Goal: Use online tool/utility: Utilize a website feature to perform a specific function

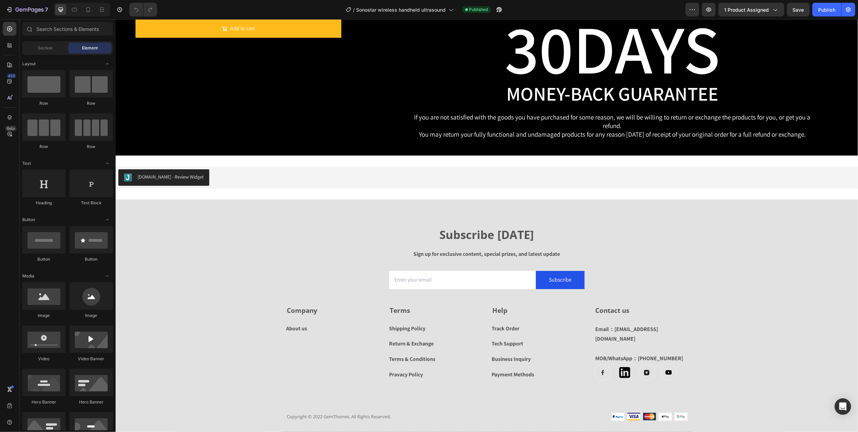
scroll to position [2609, 0]
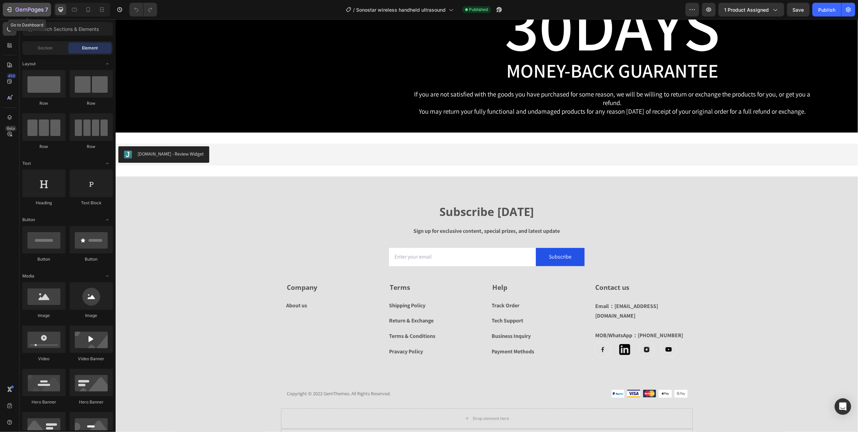
click at [17, 9] on icon "button" at bounding box center [29, 10] width 28 height 6
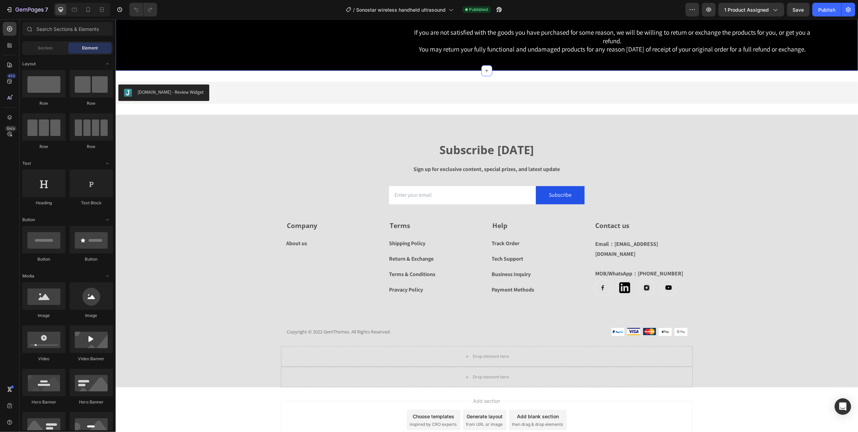
scroll to position [2586, 0]
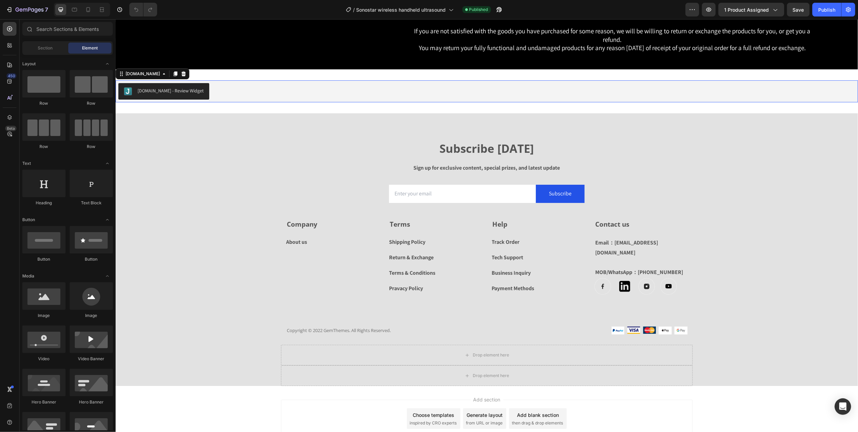
click at [242, 100] on div "[DOMAIN_NAME] - Review Widget" at bounding box center [486, 91] width 737 height 16
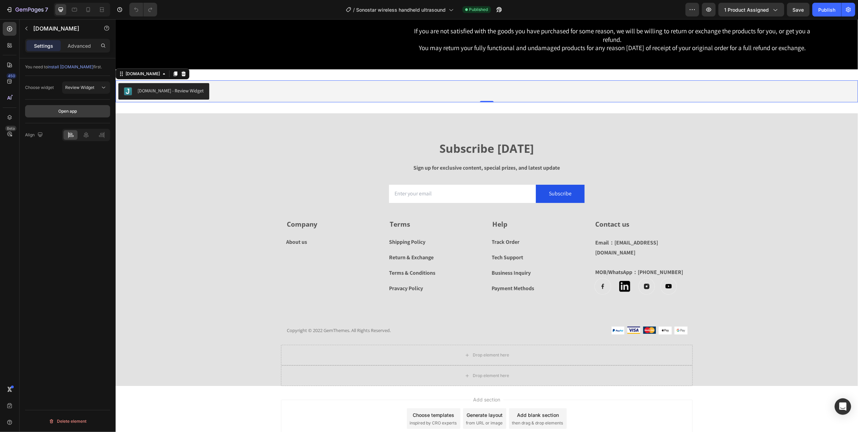
click at [65, 111] on div "Open app" at bounding box center [67, 111] width 19 height 6
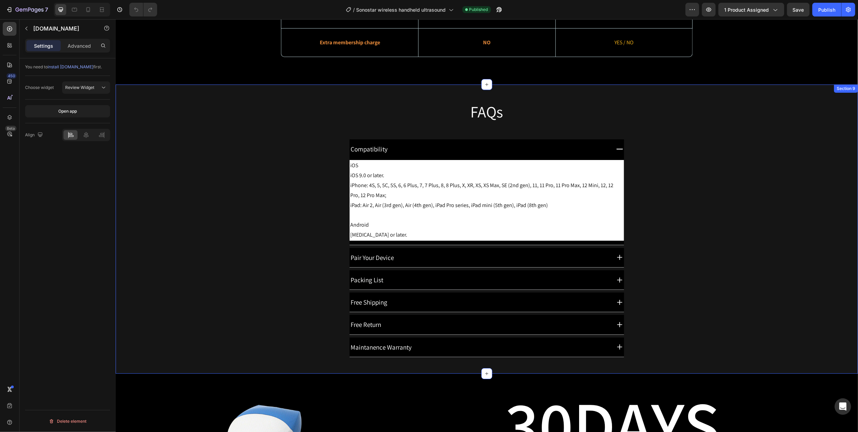
scroll to position [2260, 0]
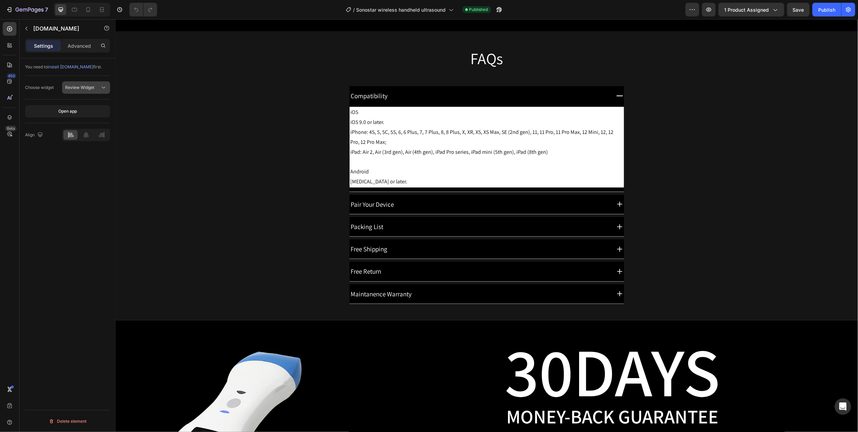
click at [103, 88] on icon at bounding box center [103, 88] width 3 height 2
click at [70, 46] on p "Advanced" at bounding box center [79, 45] width 23 height 7
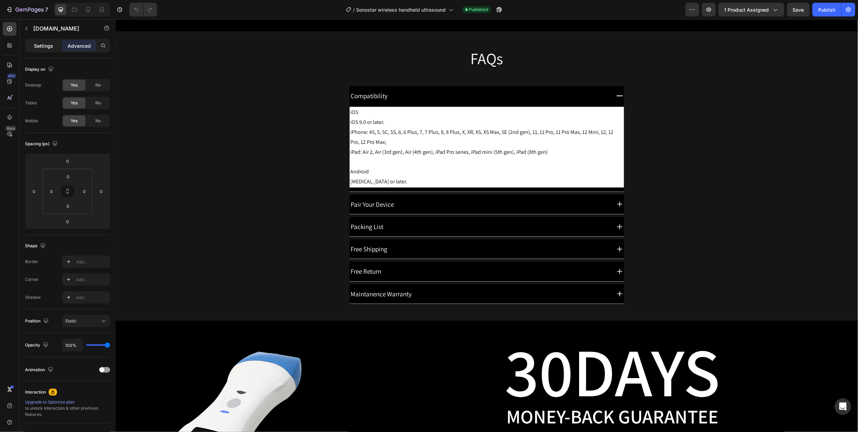
click at [47, 48] on p "Settings" at bounding box center [43, 45] width 19 height 7
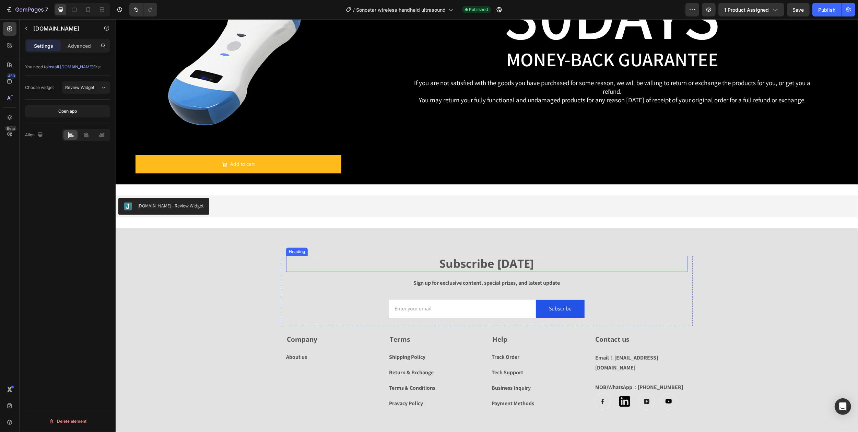
scroll to position [2626, 0]
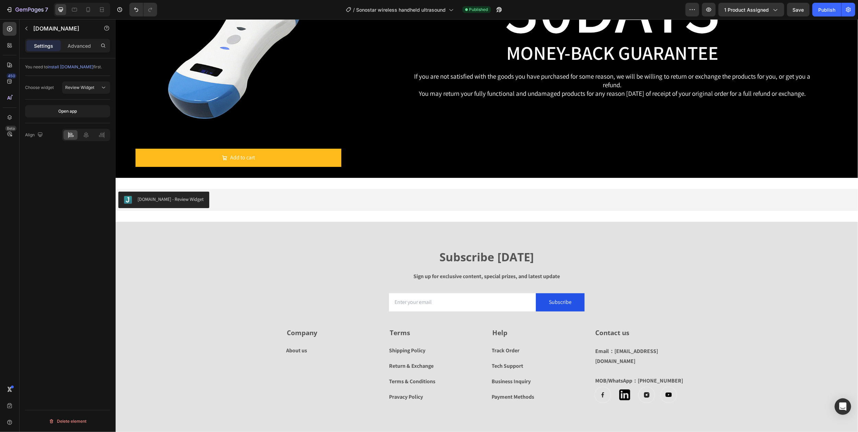
click at [223, 198] on div "[DOMAIN_NAME] - Review Widget" at bounding box center [486, 200] width 737 height 16
click at [173, 200] on div "[DOMAIN_NAME] - Review Widget" at bounding box center [170, 199] width 66 height 7
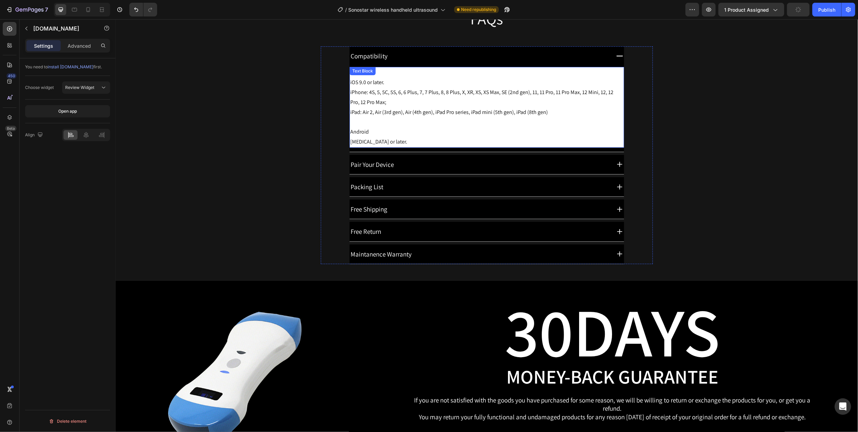
scroll to position [2300, 0]
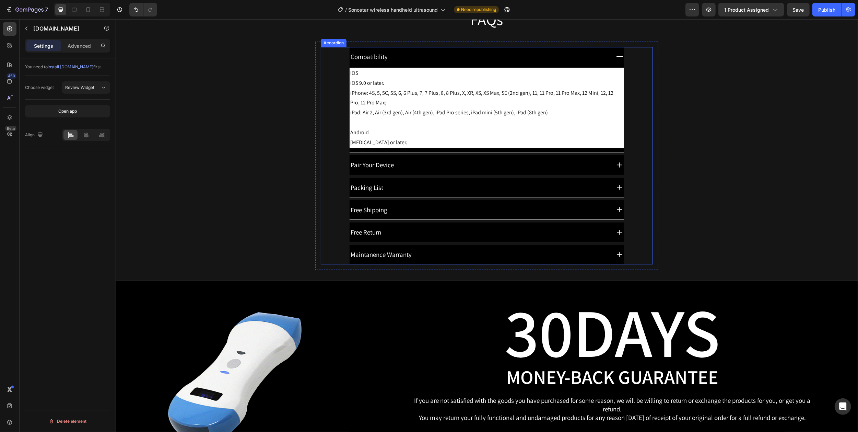
click at [615, 187] on icon at bounding box center [619, 187] width 9 height 9
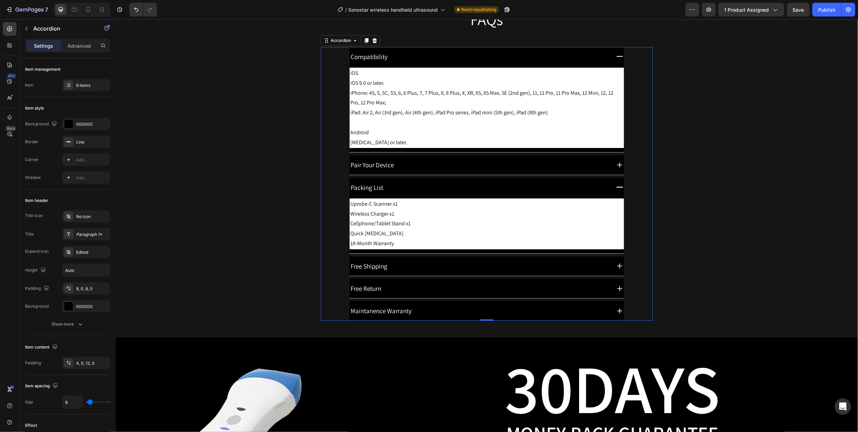
click at [616, 187] on icon at bounding box center [619, 187] width 7 height 1
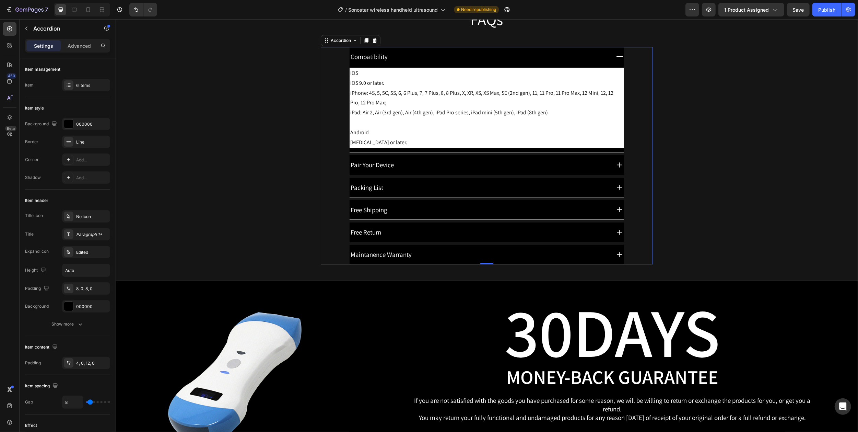
click at [617, 210] on icon at bounding box center [619, 209] width 5 height 5
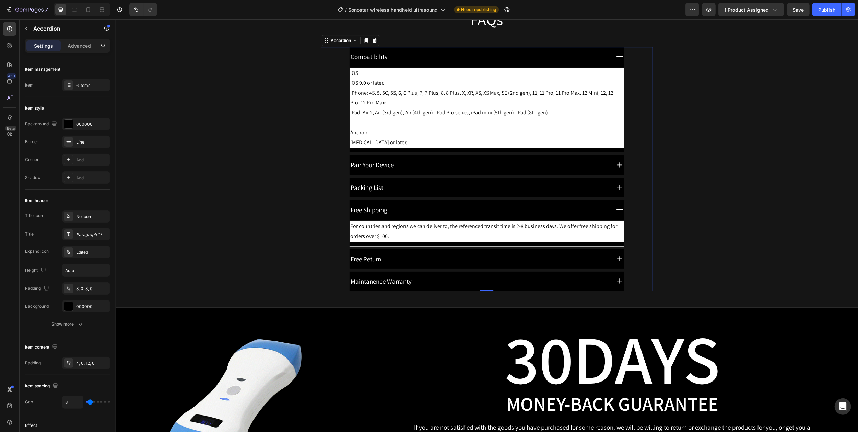
click at [615, 211] on icon at bounding box center [619, 209] width 9 height 9
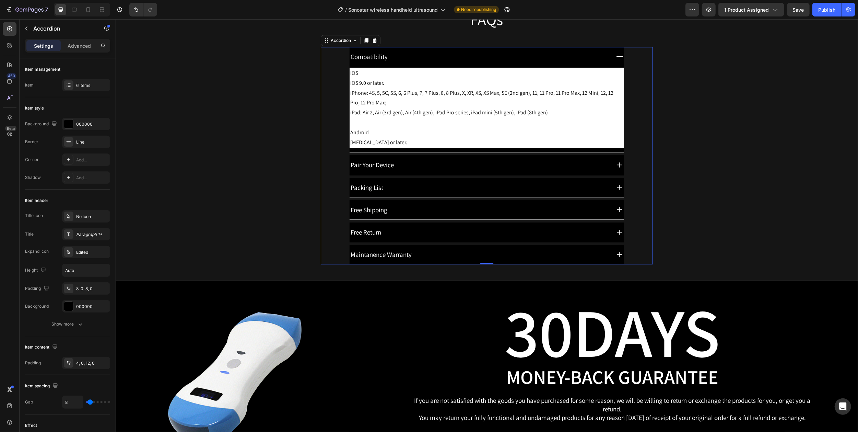
click at [615, 233] on icon at bounding box center [619, 232] width 9 height 9
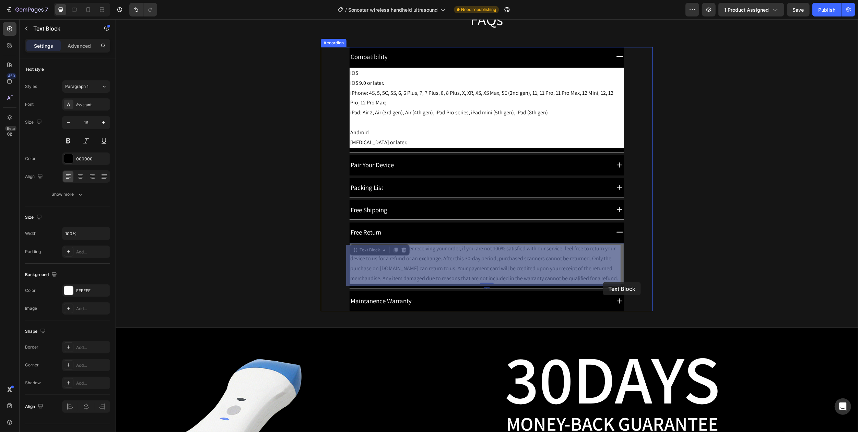
drag, startPoint x: 613, startPoint y: 280, endPoint x: 603, endPoint y: 282, distance: 10.4
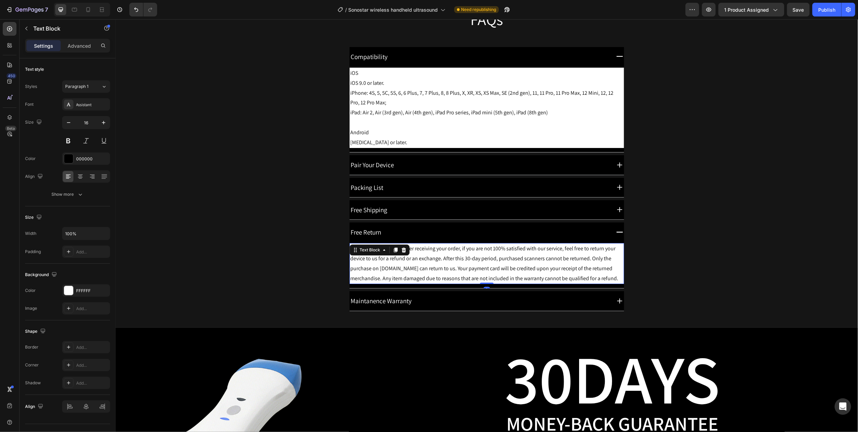
click at [522, 266] on p "During the first 30 days after receiving your order, if you are not 100% satisf…" at bounding box center [486, 263] width 273 height 39
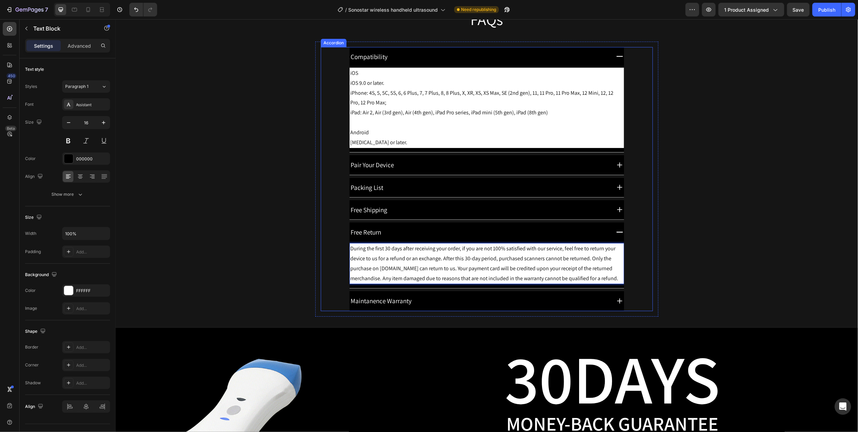
click at [615, 234] on icon at bounding box center [619, 232] width 9 height 9
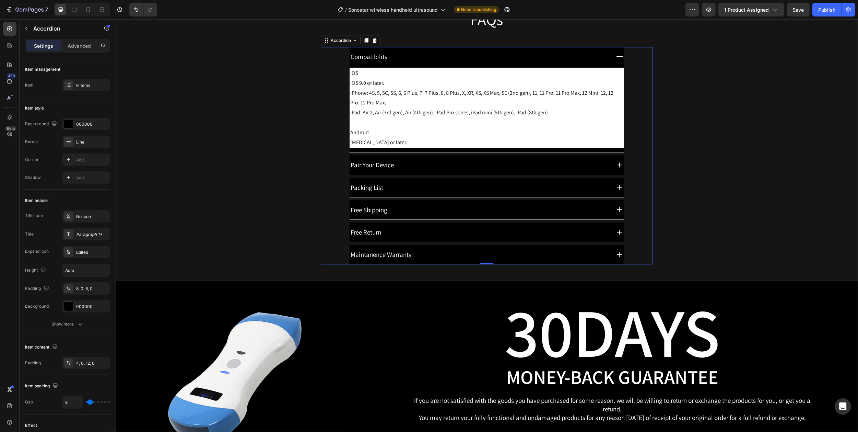
click at [615, 257] on icon at bounding box center [619, 254] width 9 height 9
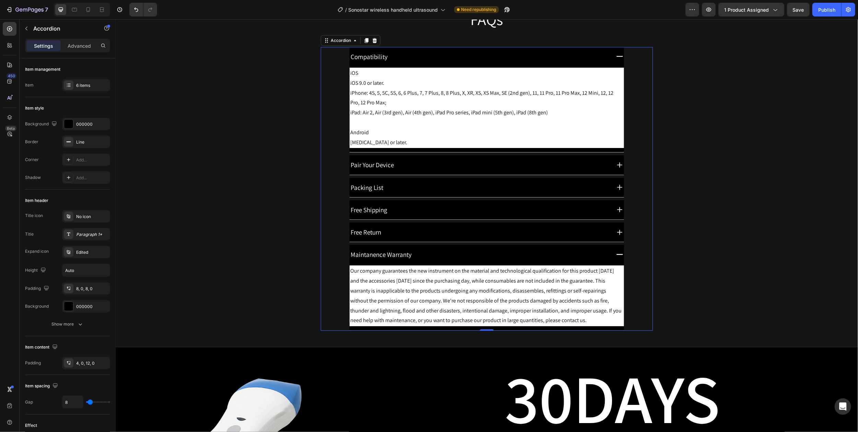
click at [615, 257] on icon at bounding box center [619, 254] width 9 height 9
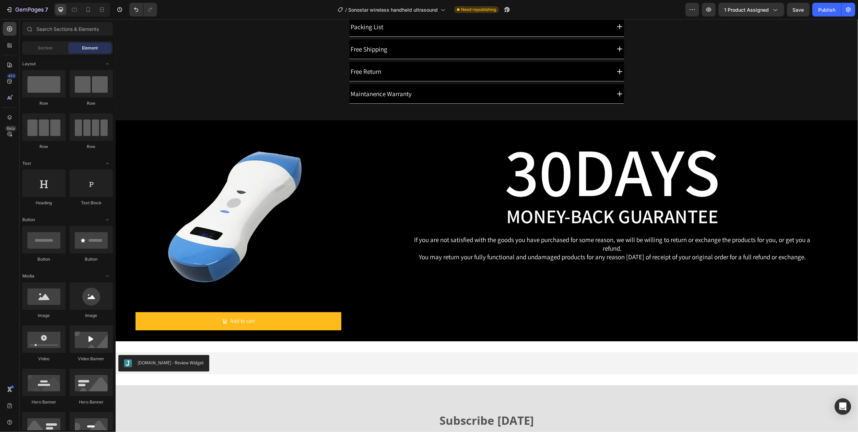
scroll to position [2465, 0]
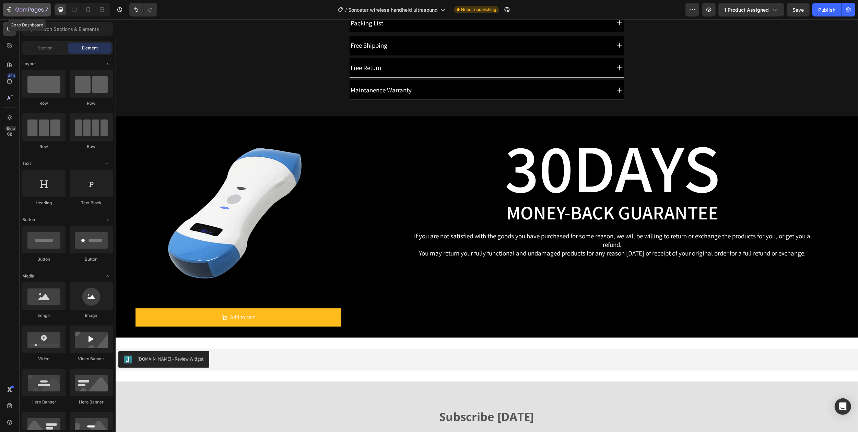
click at [25, 9] on icon "button" at bounding box center [25, 10] width 4 height 3
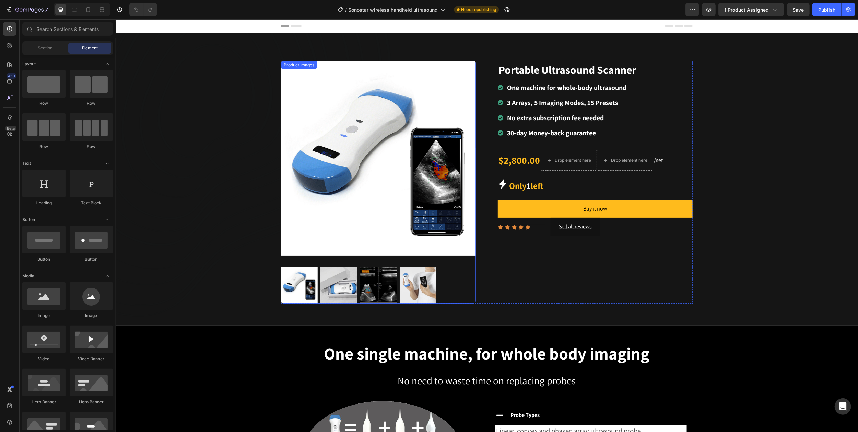
click at [327, 290] on img at bounding box center [338, 285] width 37 height 37
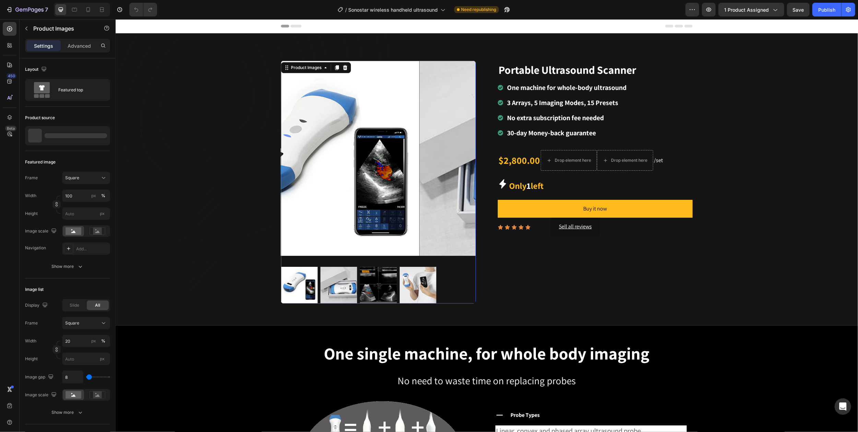
click at [302, 287] on img at bounding box center [299, 285] width 37 height 37
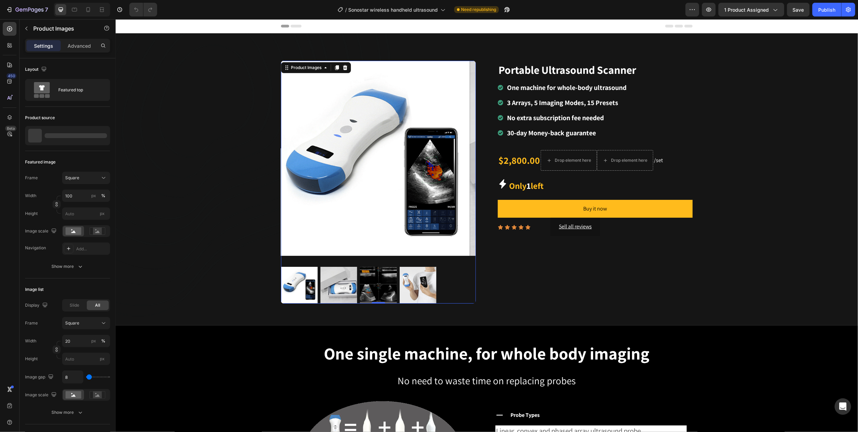
click at [334, 283] on img at bounding box center [338, 285] width 37 height 37
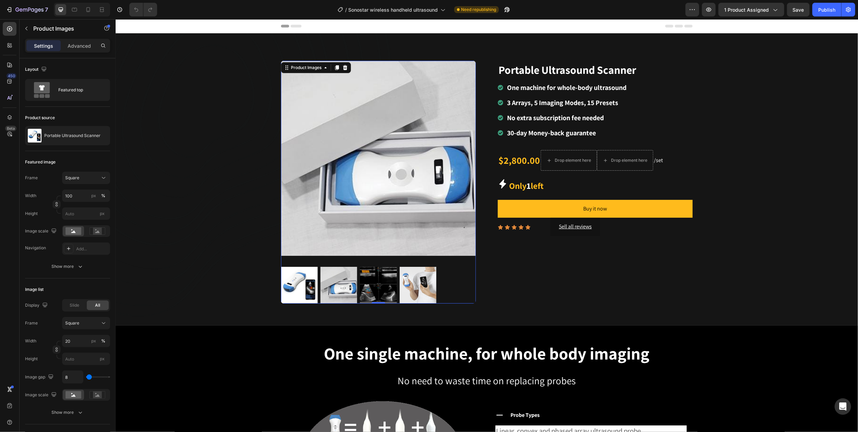
click at [383, 283] on img at bounding box center [378, 285] width 37 height 37
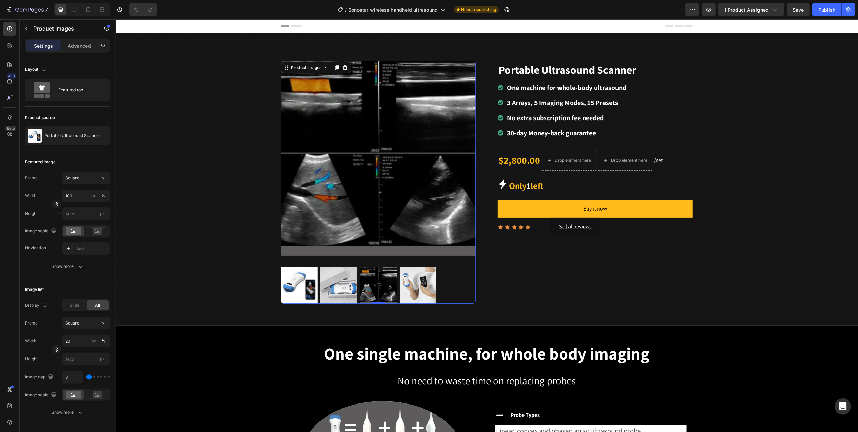
click at [443, 284] on div at bounding box center [378, 285] width 195 height 37
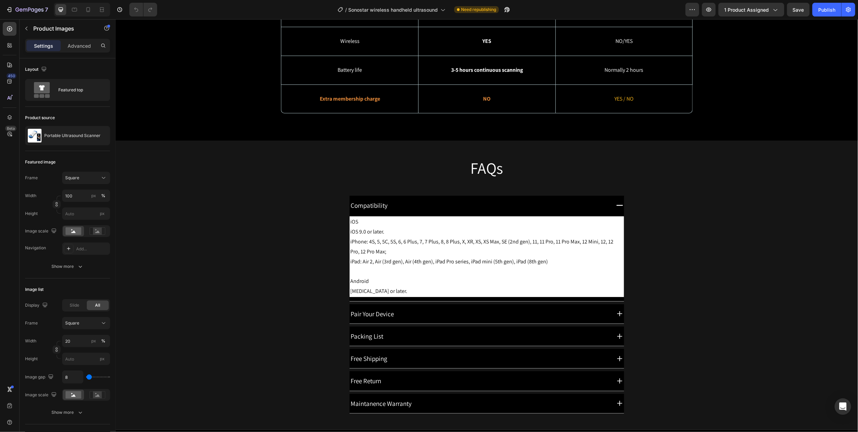
scroll to position [2288, 0]
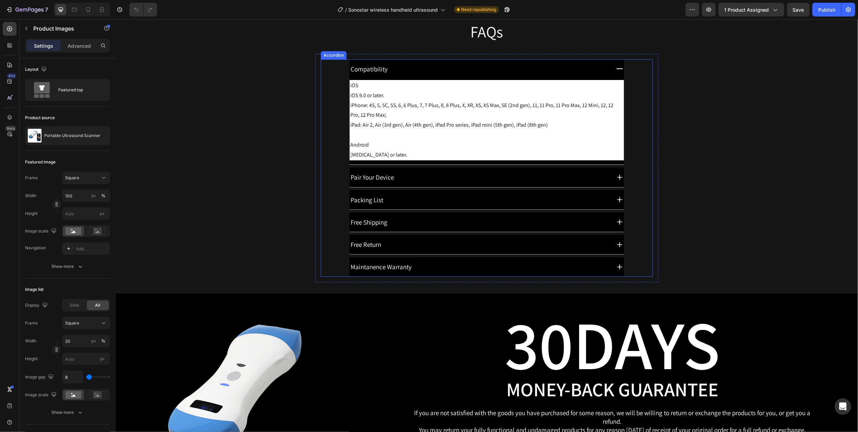
click at [617, 69] on icon at bounding box center [619, 68] width 7 height 1
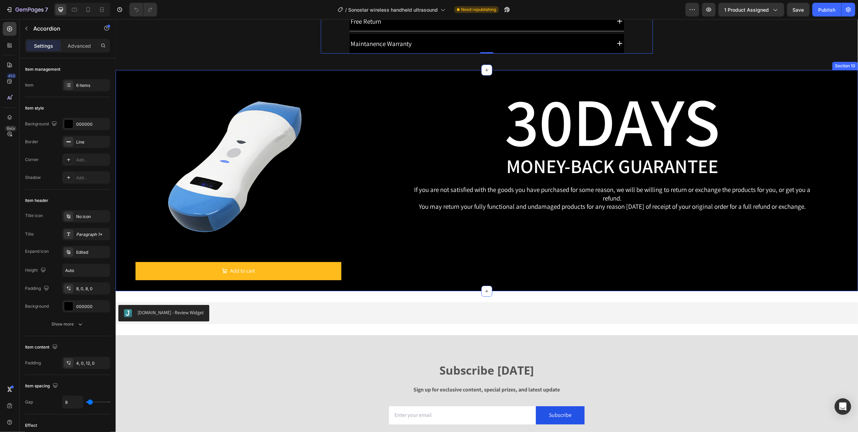
scroll to position [2563, 0]
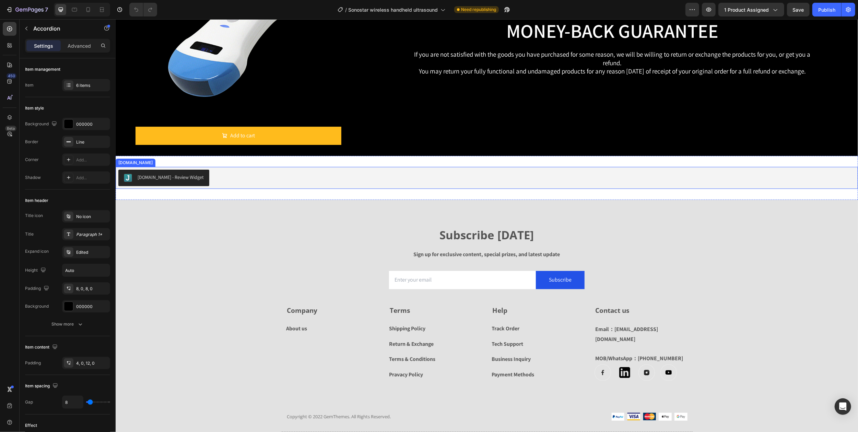
click at [127, 178] on img "Judge.me - Review Widget" at bounding box center [128, 178] width 8 height 8
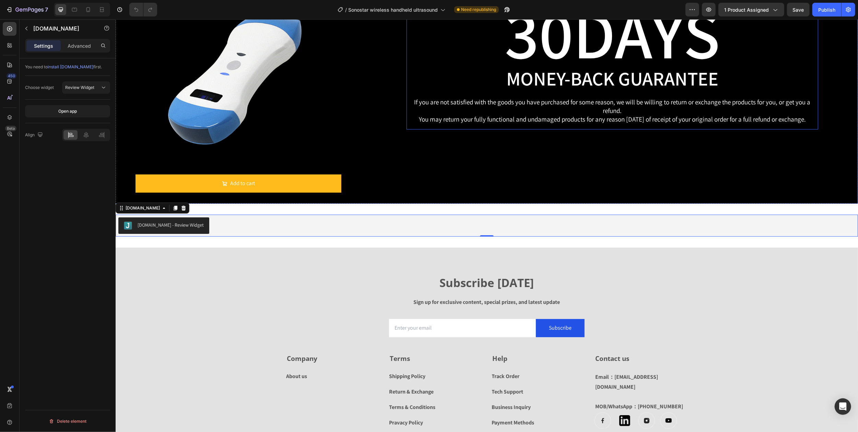
scroll to position [2609, 0]
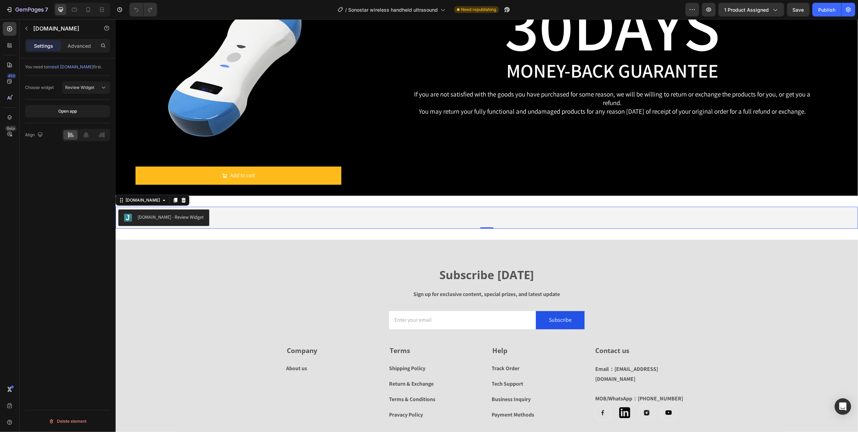
click at [276, 220] on div "[DOMAIN_NAME] - Review Widget" at bounding box center [486, 217] width 737 height 16
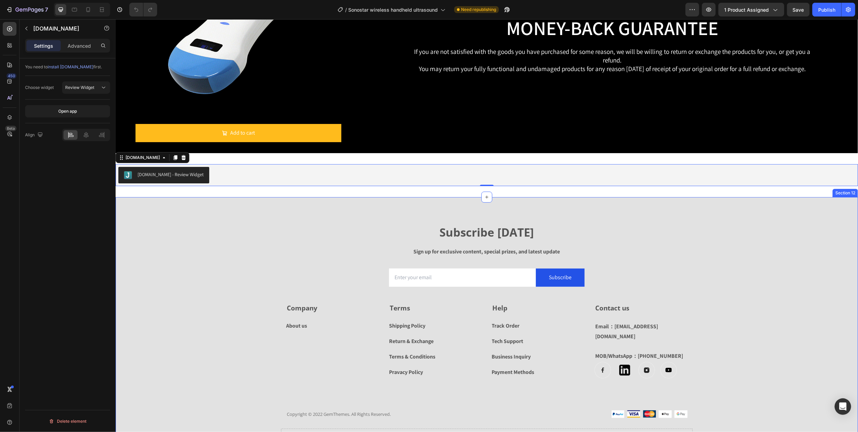
scroll to position [2689, 0]
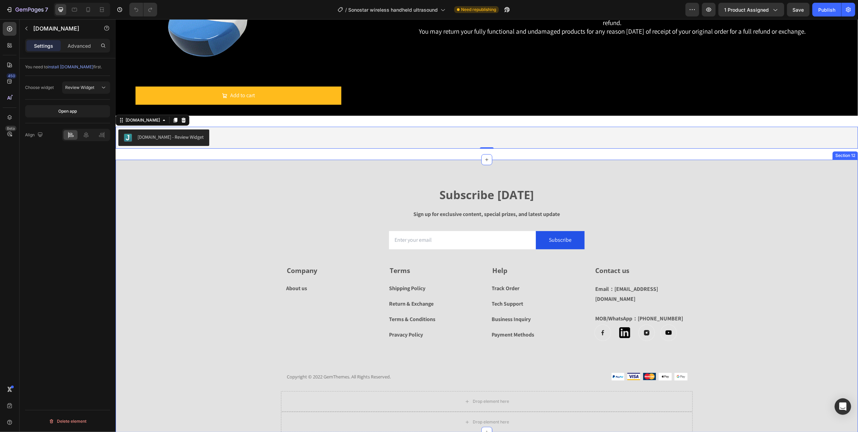
click at [415, 172] on div "Subscribe [DATE] Heading Sign up for exclusive content, special prizes, and lat…" at bounding box center [486, 296] width 743 height 273
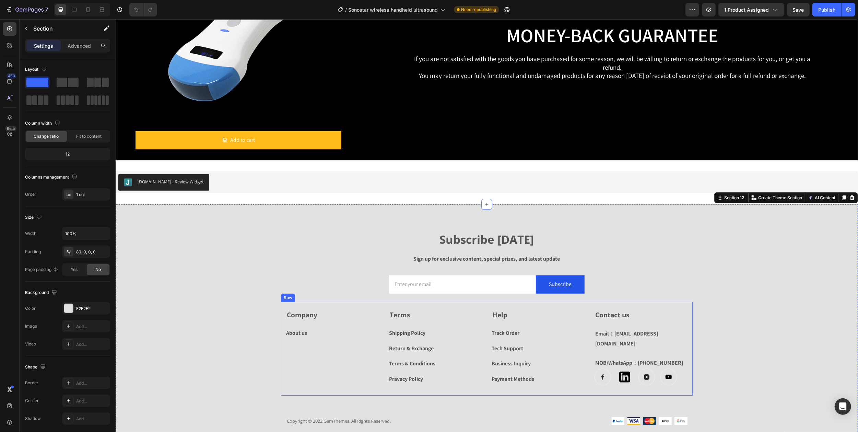
scroll to position [2650, 0]
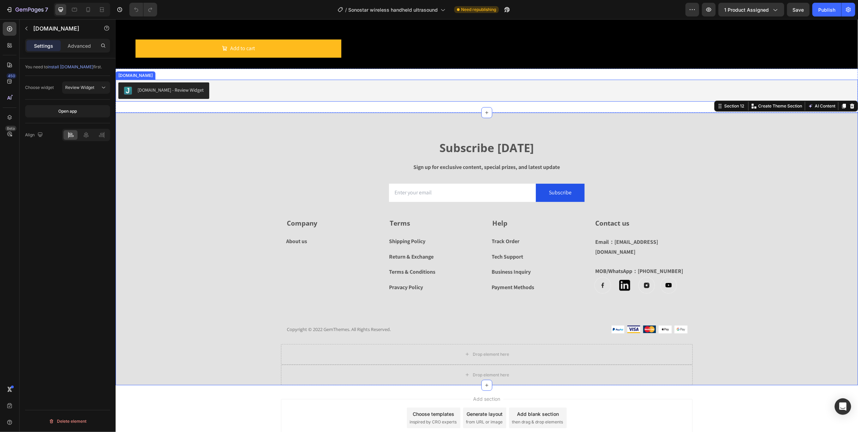
click at [136, 91] on div "[DOMAIN_NAME] - Review Widget" at bounding box center [164, 90] width 80 height 8
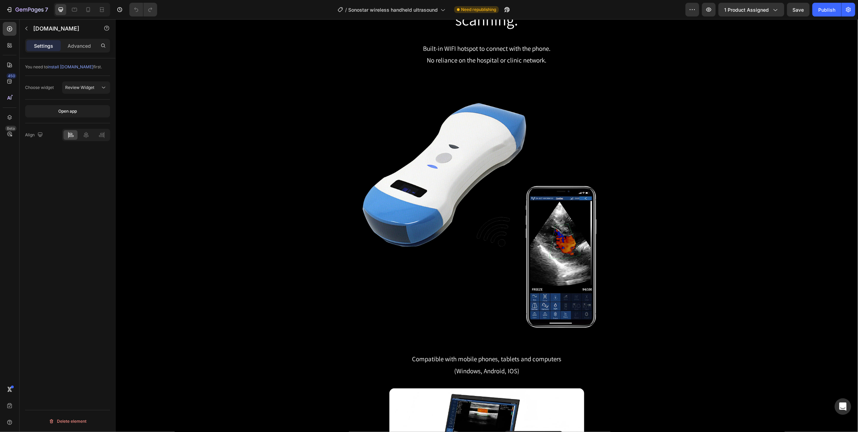
scroll to position [1304, 0]
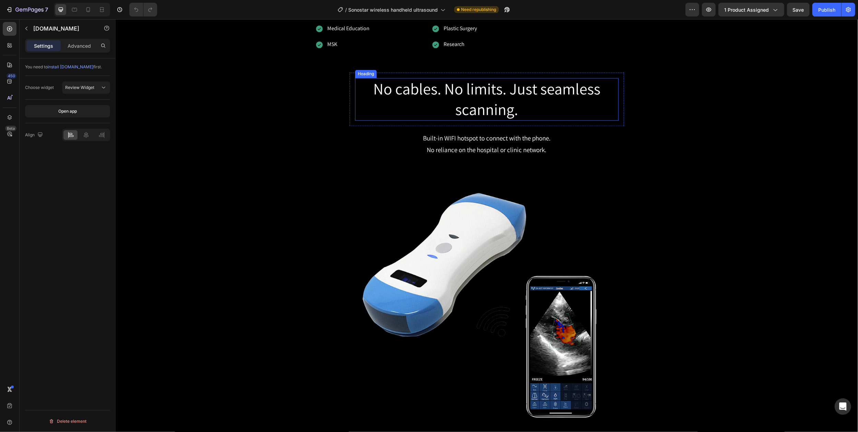
click at [376, 121] on h2 "No cables. No limits. Just seamless scanning." at bounding box center [487, 99] width 264 height 43
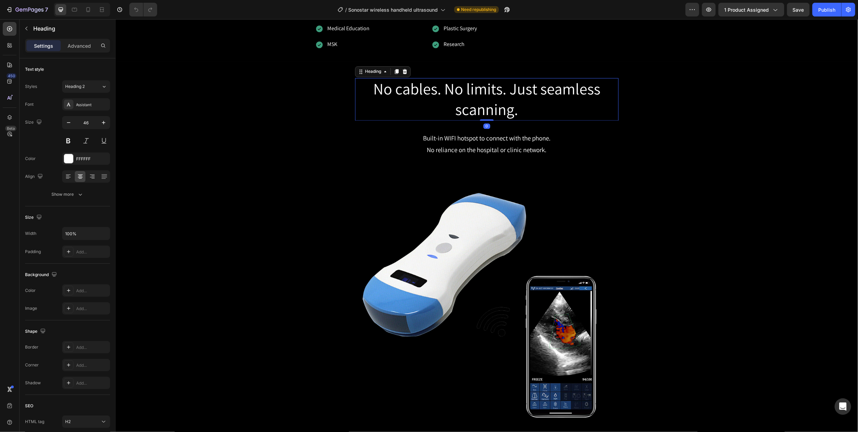
click at [374, 121] on h2 "No cables. No limits. Just seamless scanning." at bounding box center [487, 99] width 264 height 43
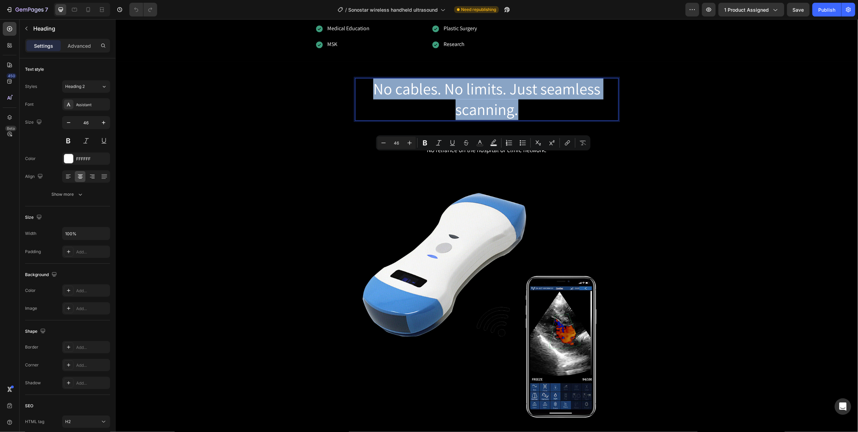
drag, startPoint x: 372, startPoint y: 162, endPoint x: 540, endPoint y: 192, distance: 170.0
click at [540, 120] on p "No cables. No limits. Just seamless scanning." at bounding box center [487, 99] width 262 height 41
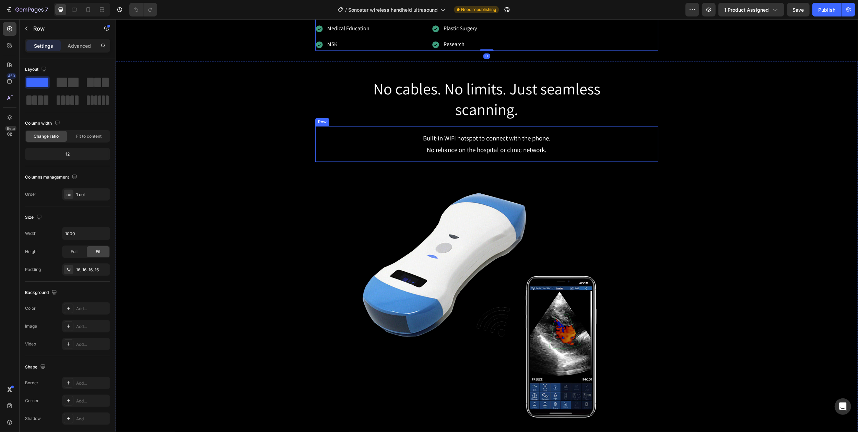
click at [597, 162] on div "Built-in WIFI hotspot to connect with the phone. No reliance on the hospital or…" at bounding box center [486, 144] width 343 height 36
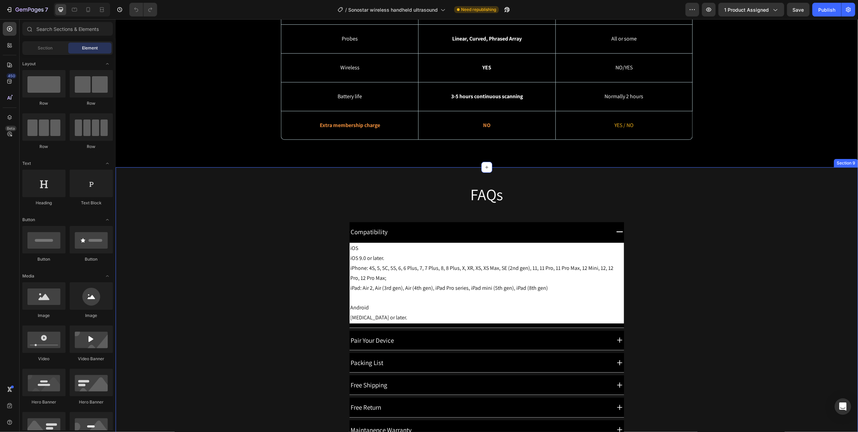
scroll to position [2262, 0]
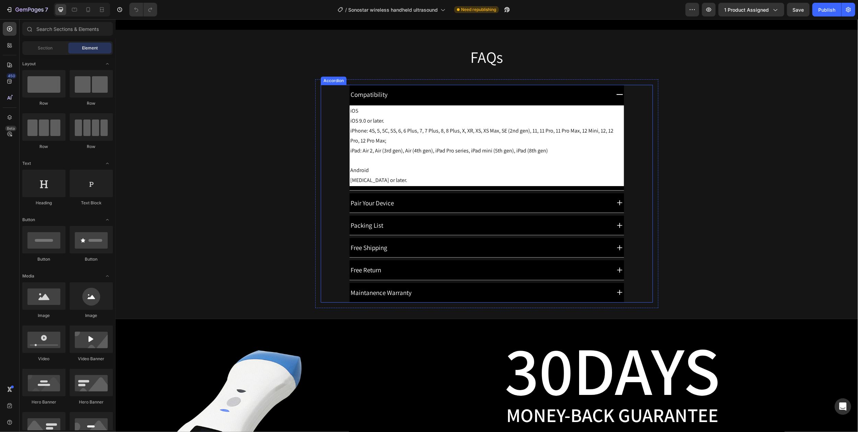
click at [615, 94] on icon at bounding box center [619, 94] width 9 height 9
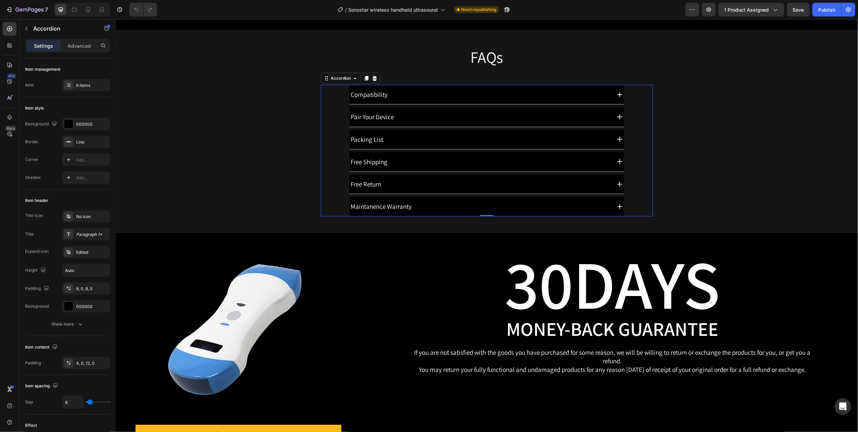
click at [615, 94] on icon at bounding box center [619, 94] width 9 height 9
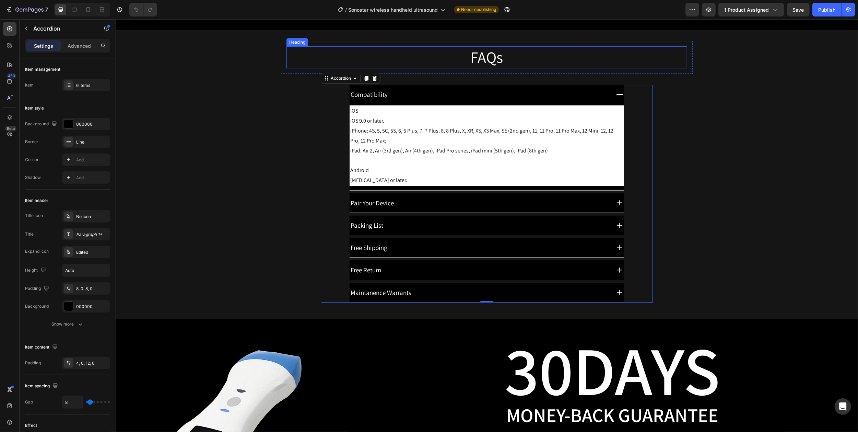
click at [595, 66] on h2 "FAQs" at bounding box center [486, 57] width 401 height 22
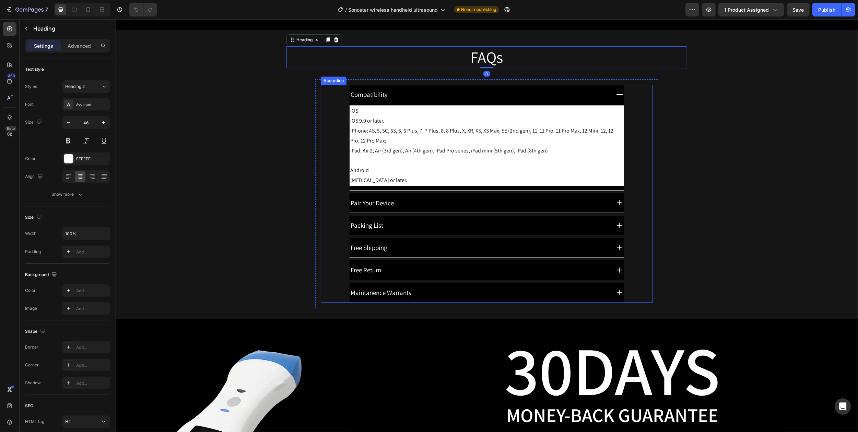
click at [476, 92] on div "Compatibility" at bounding box center [479, 95] width 261 height 14
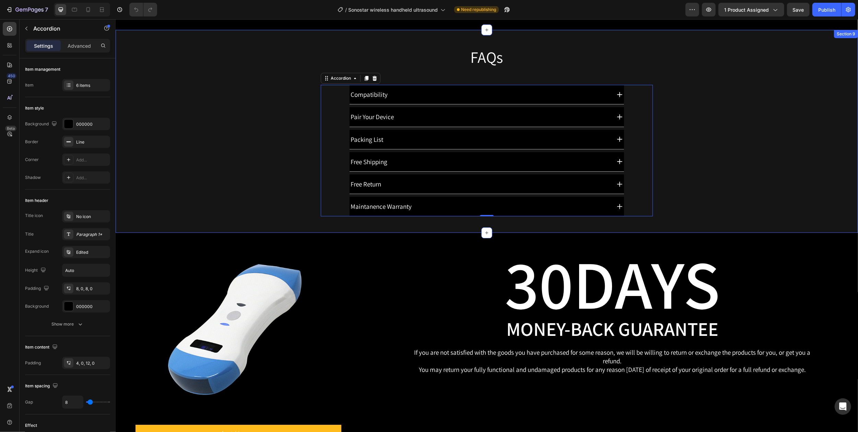
click at [692, 81] on div "FAQs Heading Row Compatibility Pair Your Device Packing List Free Shipping Free…" at bounding box center [486, 131] width 743 height 181
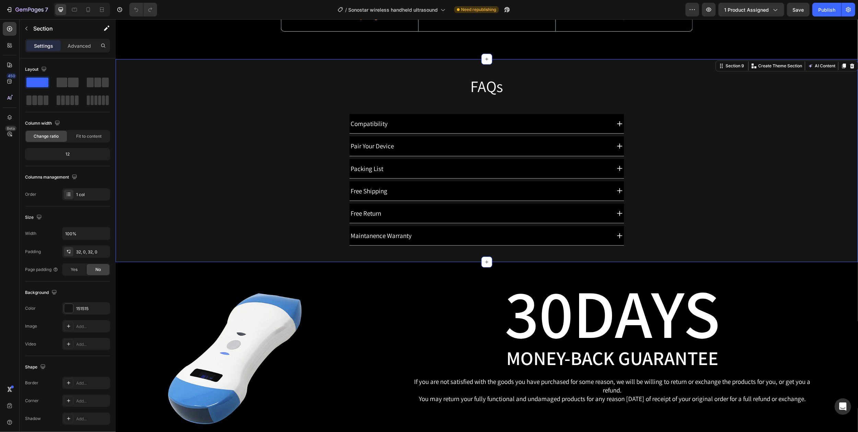
scroll to position [2216, 0]
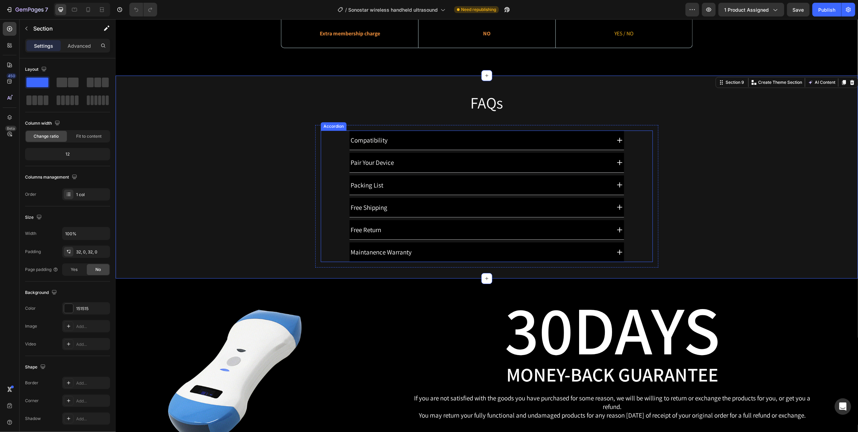
click at [551, 140] on div "Compatibility" at bounding box center [479, 140] width 261 height 14
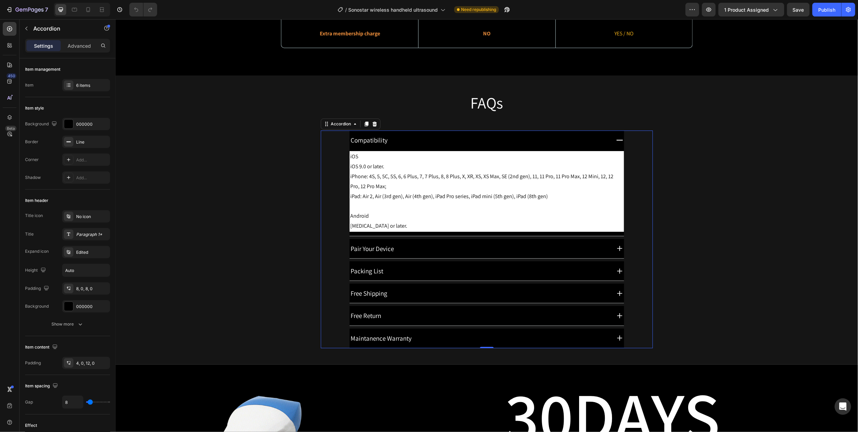
click at [551, 140] on div "Compatibility" at bounding box center [479, 140] width 261 height 14
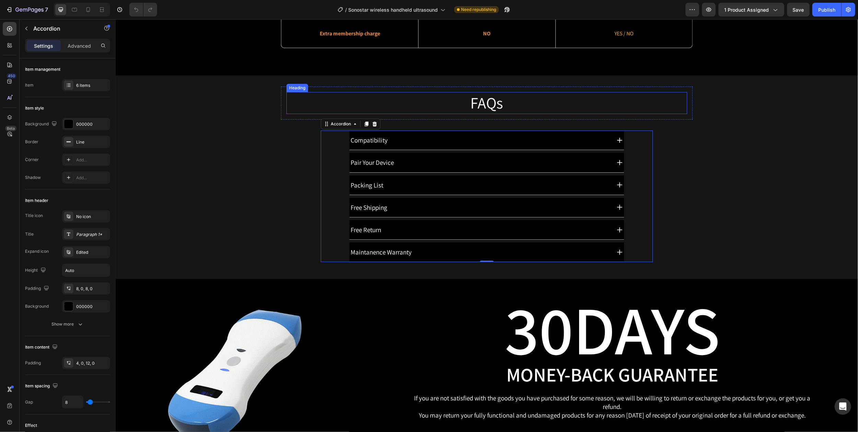
click at [612, 97] on h2 "FAQs" at bounding box center [486, 103] width 401 height 22
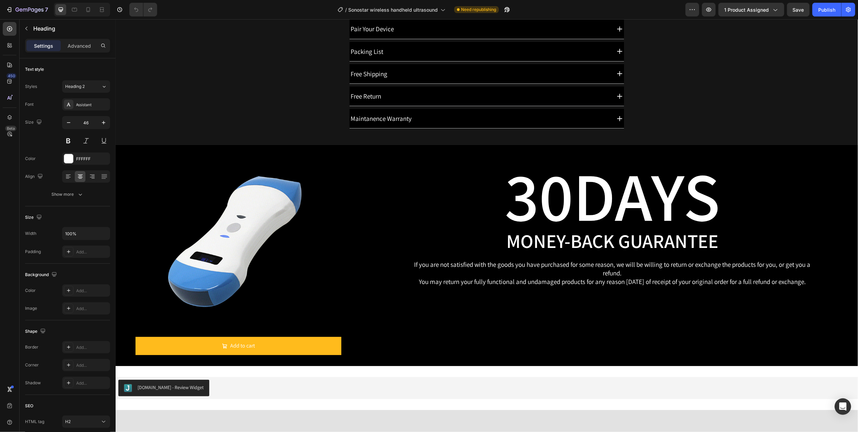
scroll to position [2439, 0]
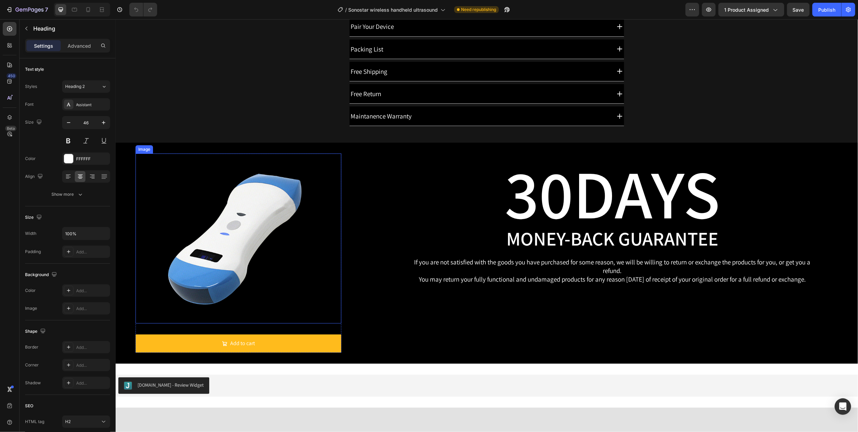
click at [285, 220] on img at bounding box center [238, 238] width 144 height 170
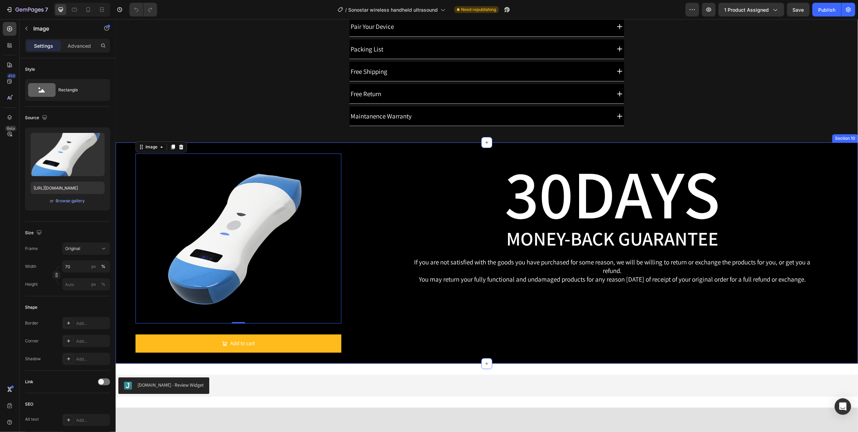
click at [348, 220] on div "Image 0 Add to cart Add to Cart Product" at bounding box center [238, 252] width 246 height 199
click at [290, 196] on img at bounding box center [238, 238] width 144 height 170
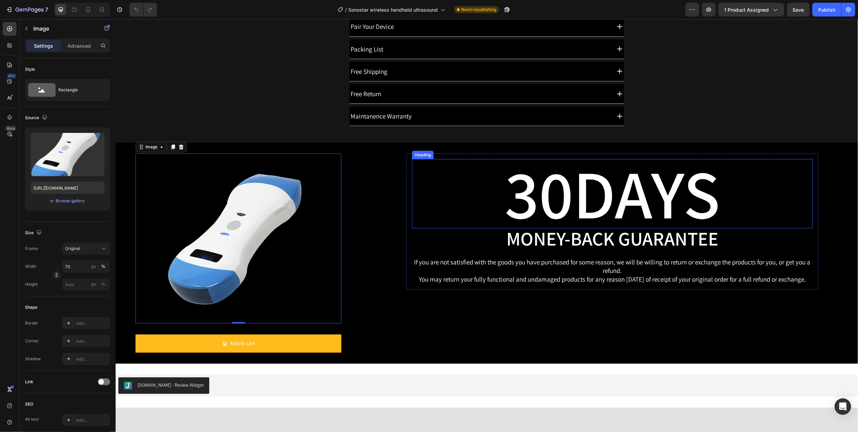
click at [412, 195] on h2 "30DAYS" at bounding box center [612, 193] width 401 height 69
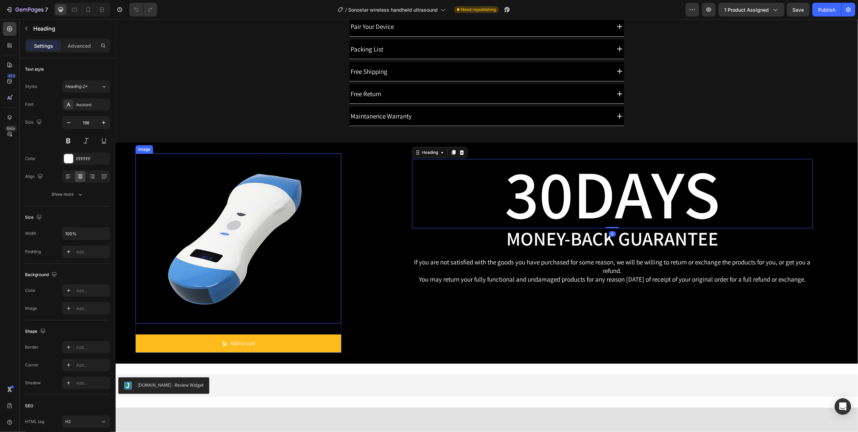
click at [312, 203] on div at bounding box center [238, 238] width 206 height 170
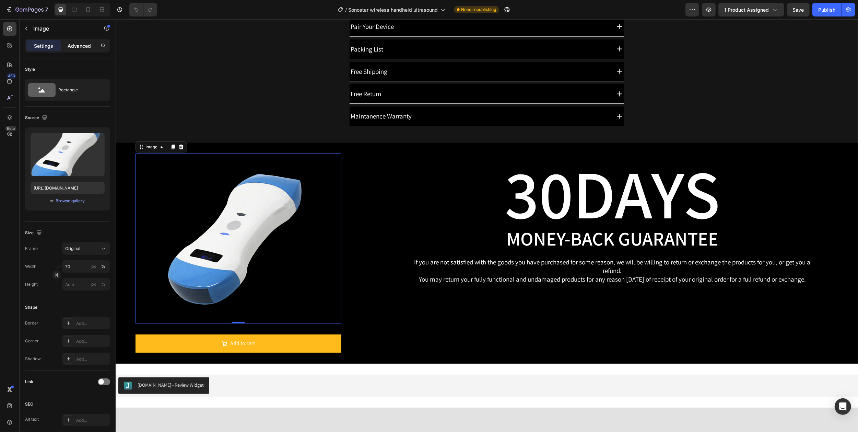
click at [80, 44] on p "Advanced" at bounding box center [79, 45] width 23 height 7
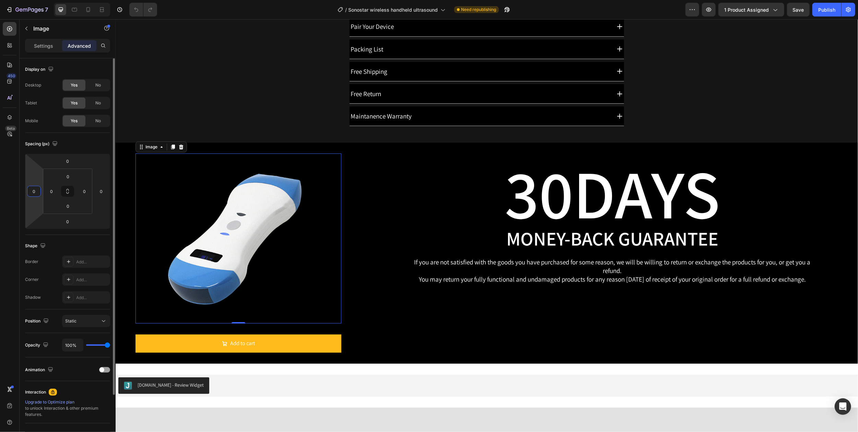
click at [34, 194] on input "0" at bounding box center [34, 191] width 10 height 10
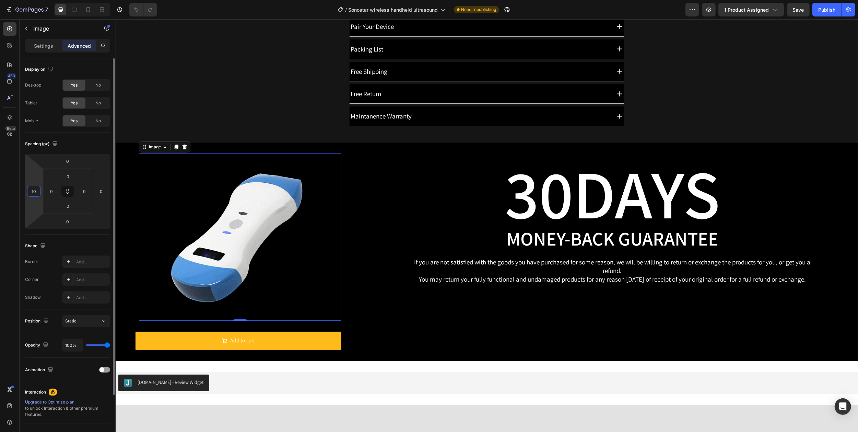
type input "1"
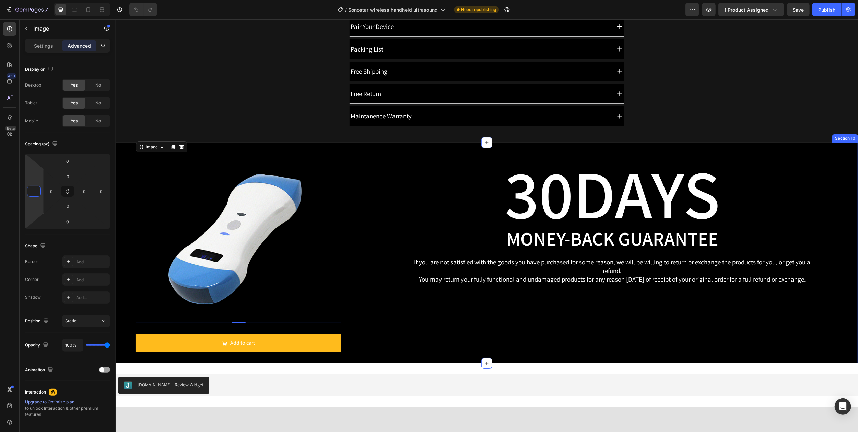
click at [412, 305] on div "30DAYS Heading Money-Back Guarantee Text Block If you are not satisfied with th…" at bounding box center [613, 252] width 492 height 199
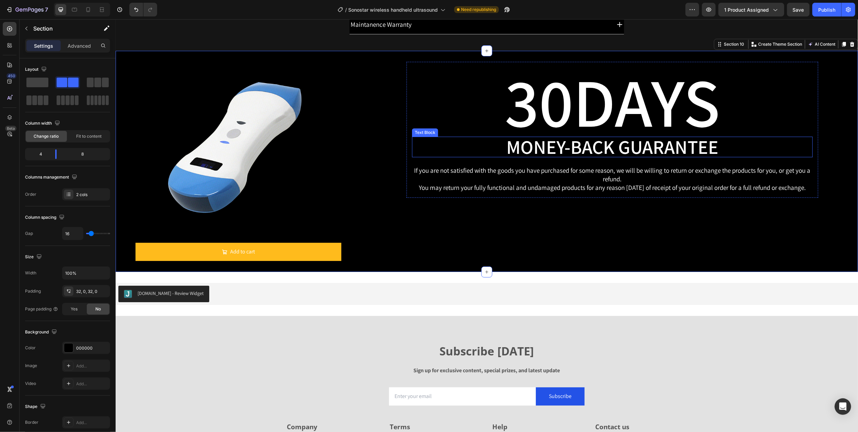
scroll to position [2484, 0]
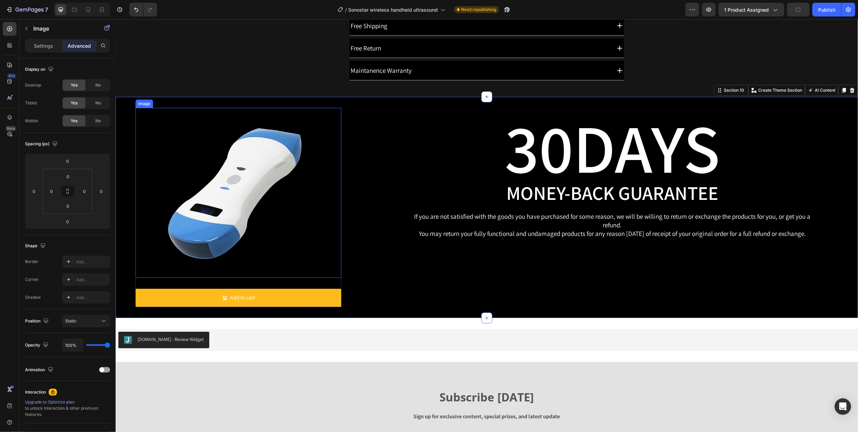
click at [268, 173] on img at bounding box center [238, 193] width 144 height 170
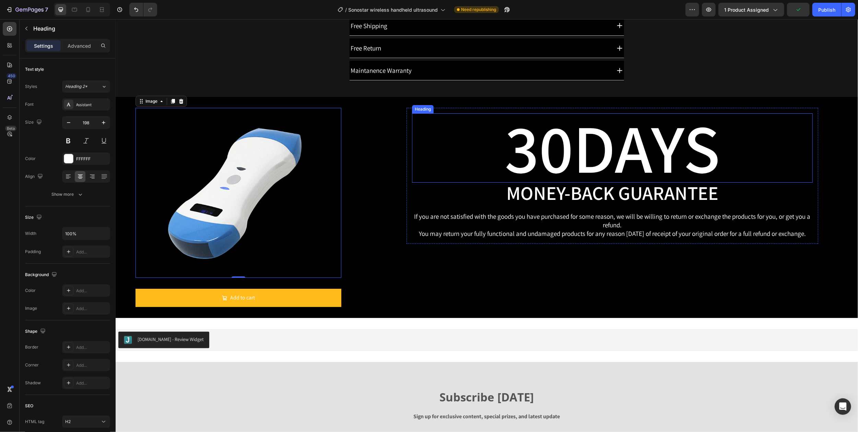
click at [430, 165] on h2 "30DAYS" at bounding box center [612, 147] width 401 height 69
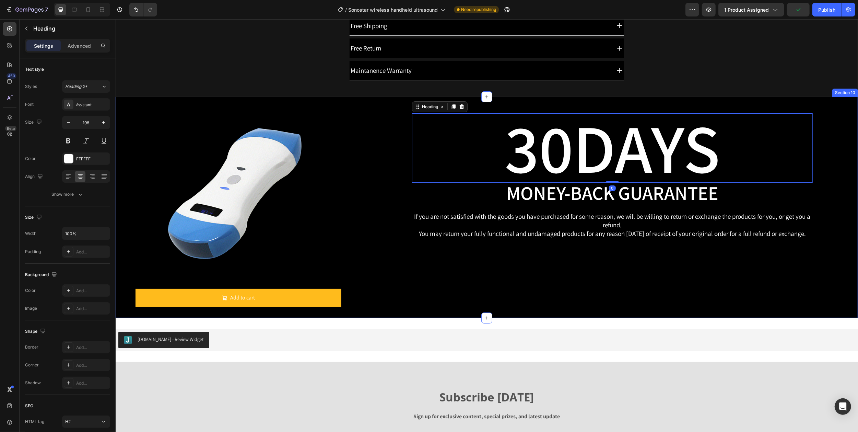
click at [339, 182] on div at bounding box center [238, 193] width 206 height 170
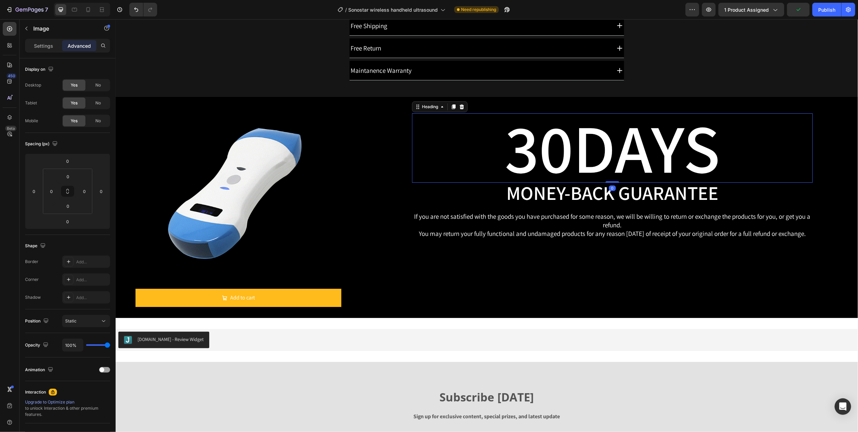
click at [429, 165] on h2 "30DAYS" at bounding box center [612, 147] width 401 height 69
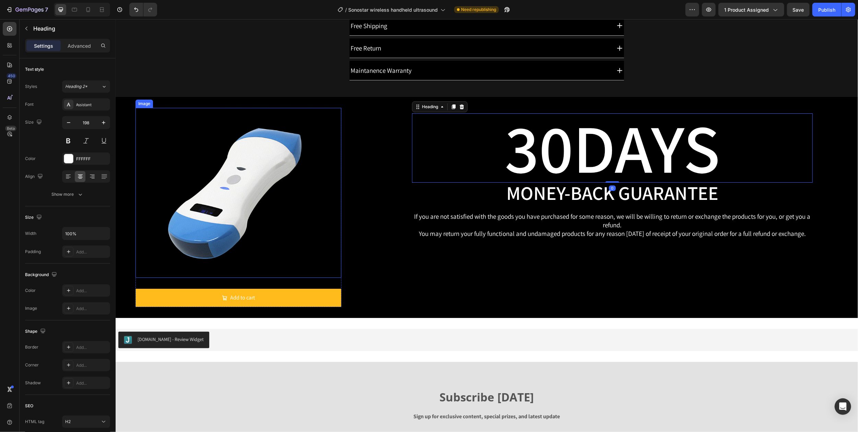
click at [308, 187] on img at bounding box center [238, 193] width 144 height 170
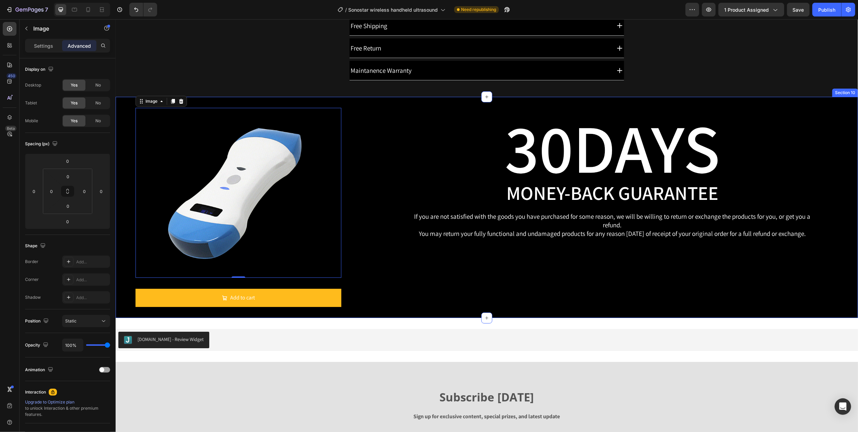
click at [429, 171] on h2 "30DAYS" at bounding box center [612, 147] width 401 height 69
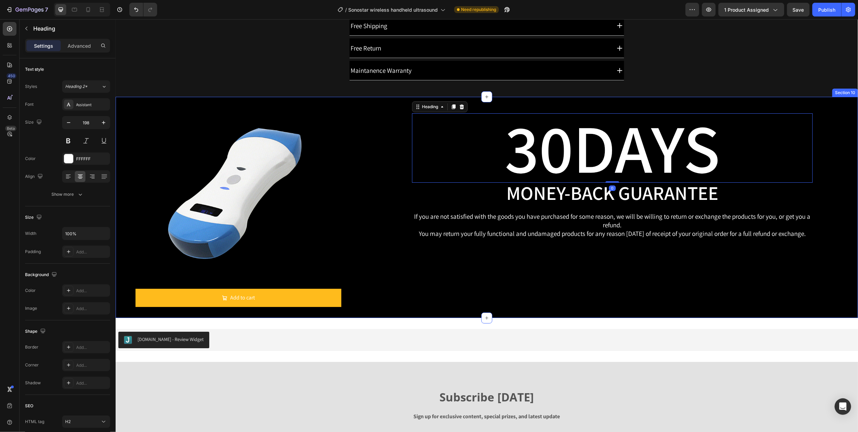
click at [330, 205] on div at bounding box center [238, 193] width 206 height 170
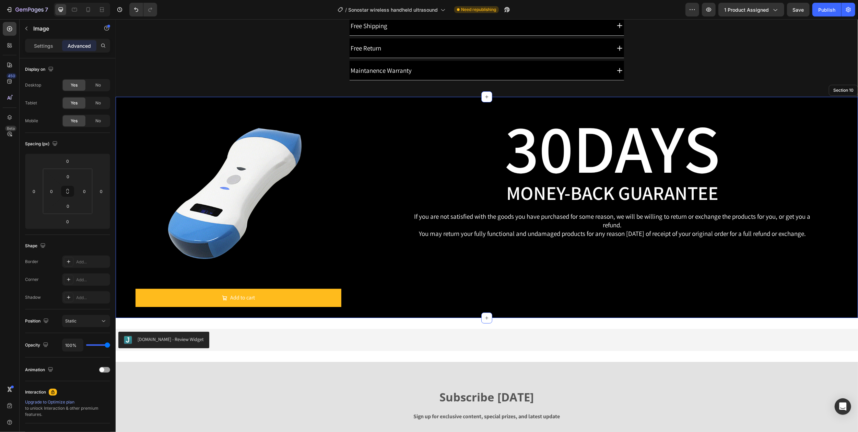
click at [432, 286] on div "30DAYS Heading Money-Back Guarantee Text Block If you are not satisfied with th…" at bounding box center [613, 207] width 492 height 199
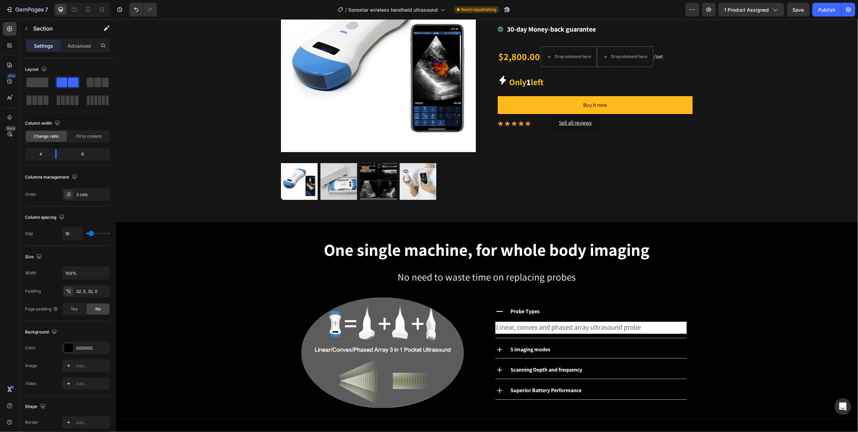
scroll to position [0, 0]
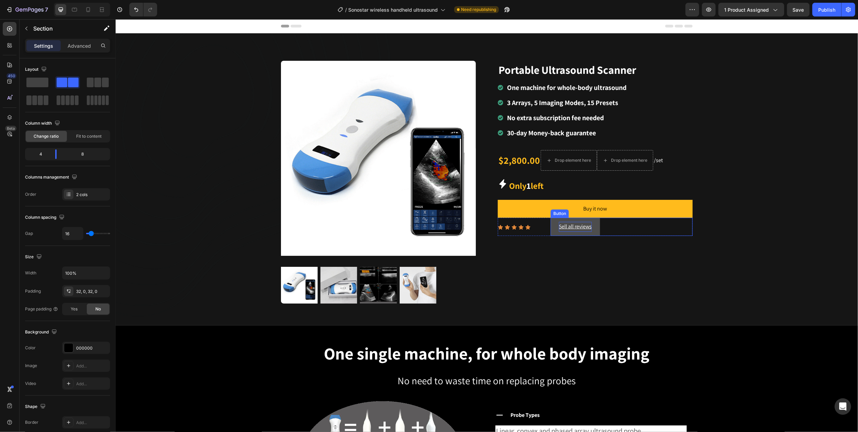
click at [574, 229] on u "Sell all reviews" at bounding box center [575, 226] width 33 height 7
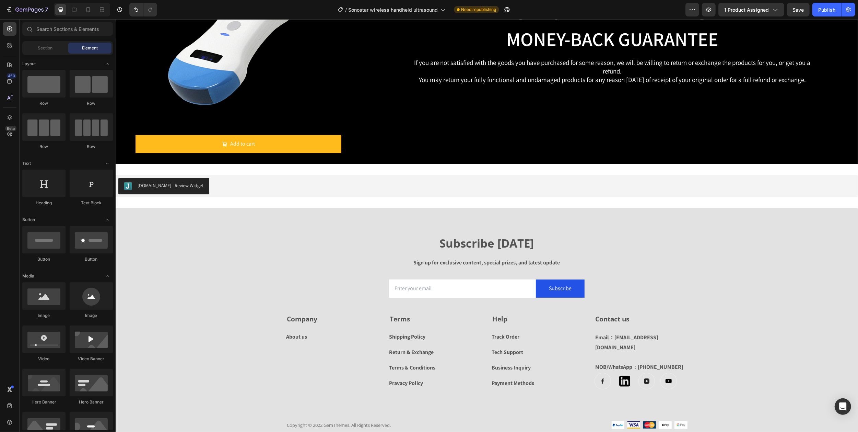
scroll to position [2625, 0]
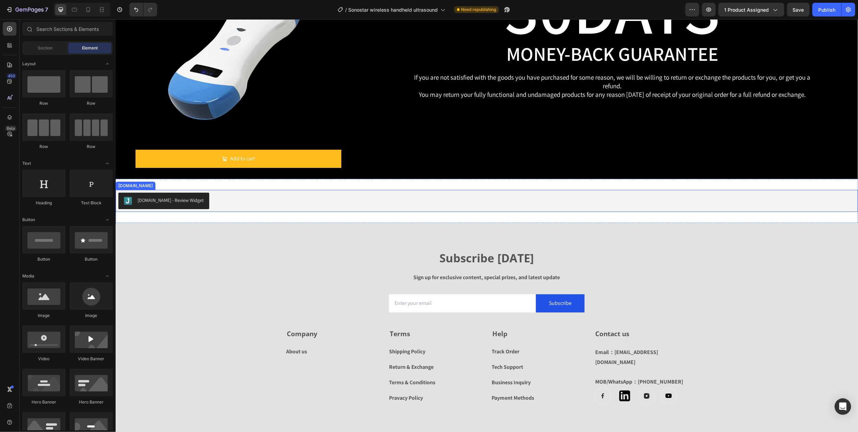
click at [273, 200] on div "[DOMAIN_NAME] - Review Widget" at bounding box center [486, 201] width 737 height 16
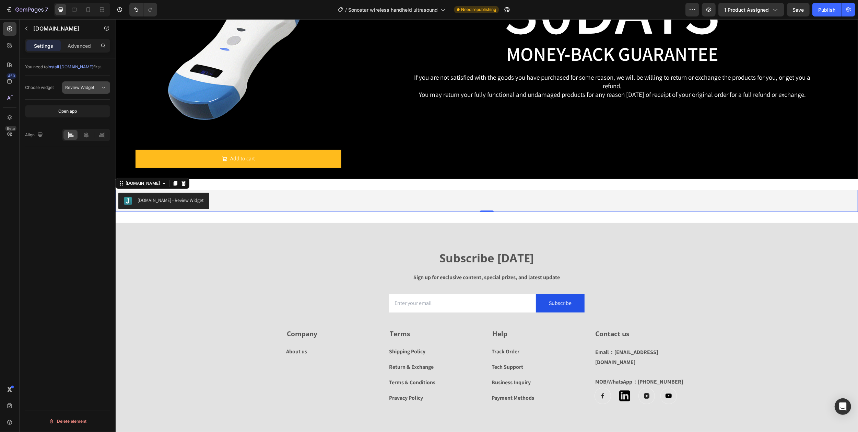
click at [104, 87] on icon at bounding box center [103, 87] width 7 height 7
click at [66, 68] on span "install [DOMAIN_NAME]" at bounding box center [71, 66] width 46 height 5
click at [84, 47] on p "Advanced" at bounding box center [79, 45] width 23 height 7
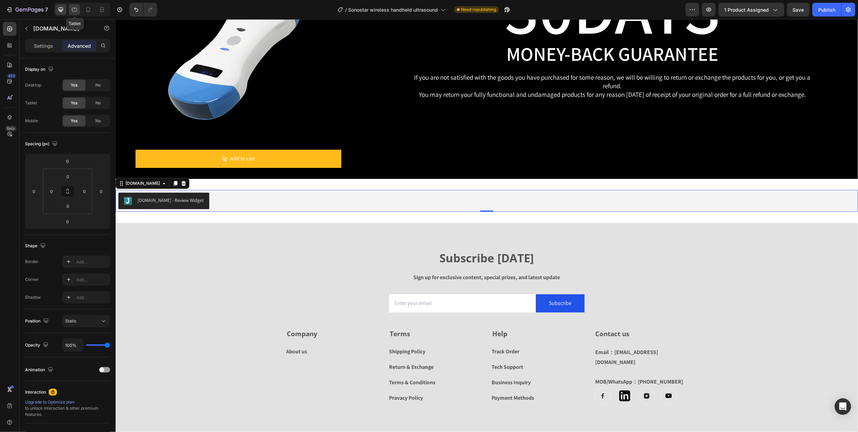
click at [74, 10] on icon at bounding box center [74, 9] width 7 height 7
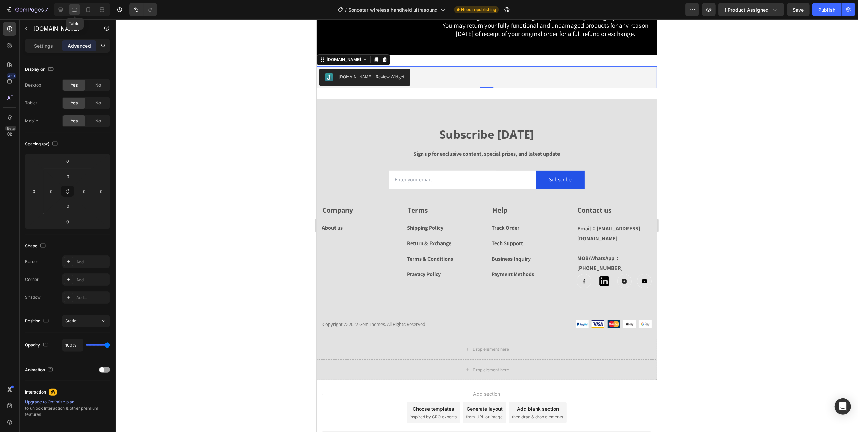
scroll to position [2750, 0]
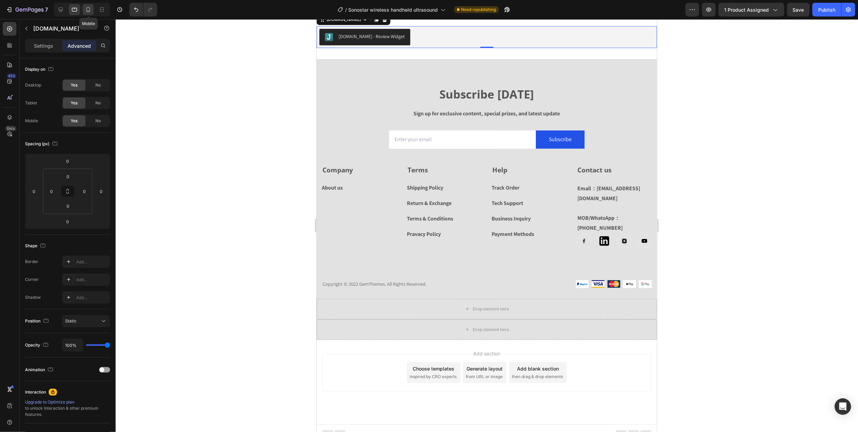
click at [91, 9] on icon at bounding box center [88, 9] width 7 height 7
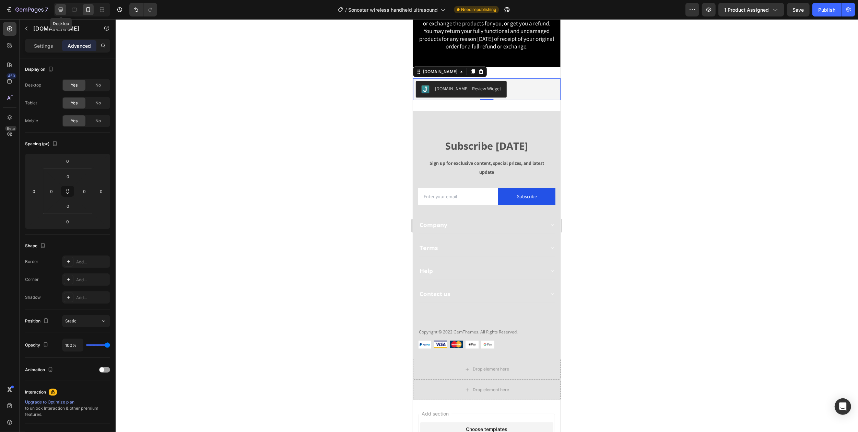
click at [60, 10] on icon at bounding box center [60, 9] width 7 height 7
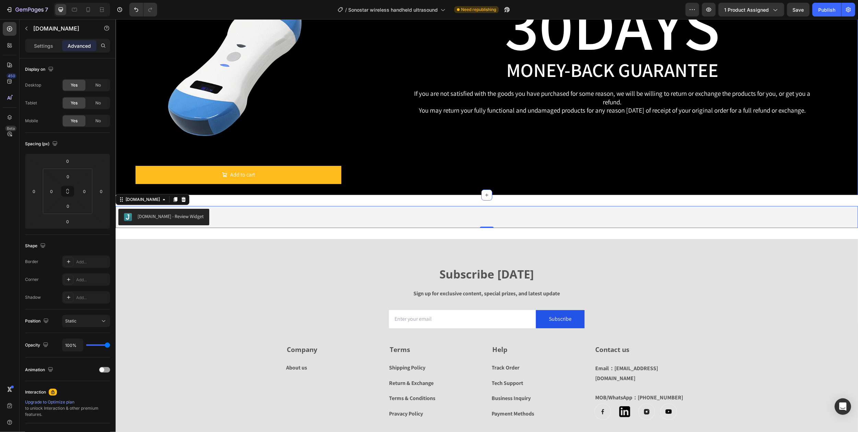
scroll to position [2459, 0]
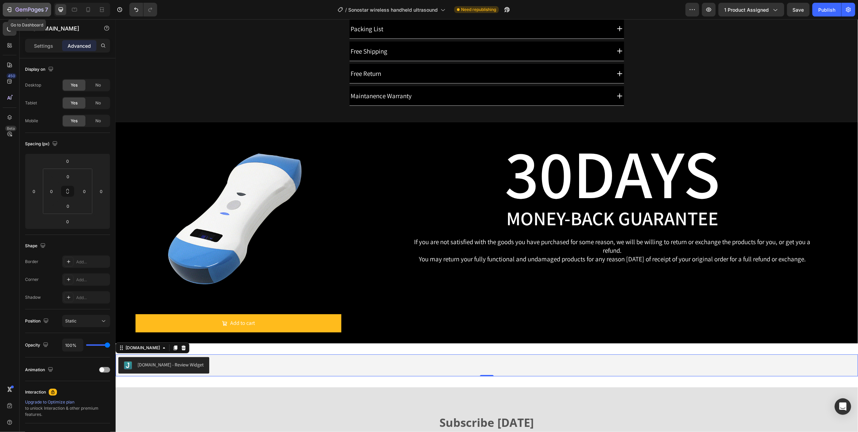
click at [10, 9] on icon "button" at bounding box center [9, 9] width 7 height 7
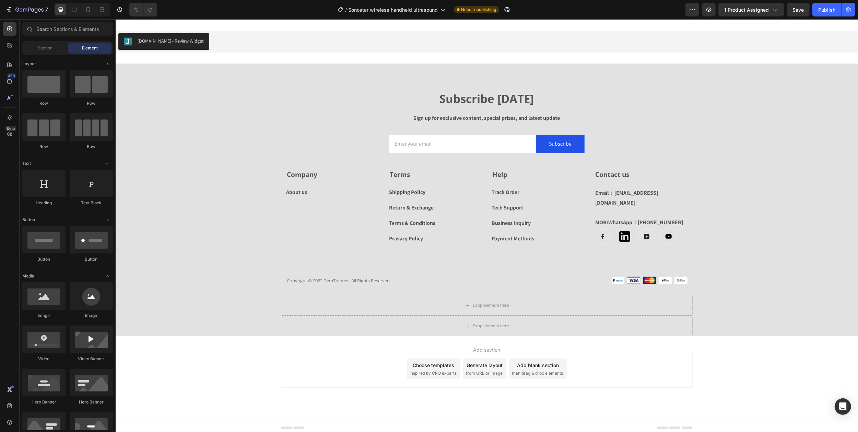
scroll to position [2787, 0]
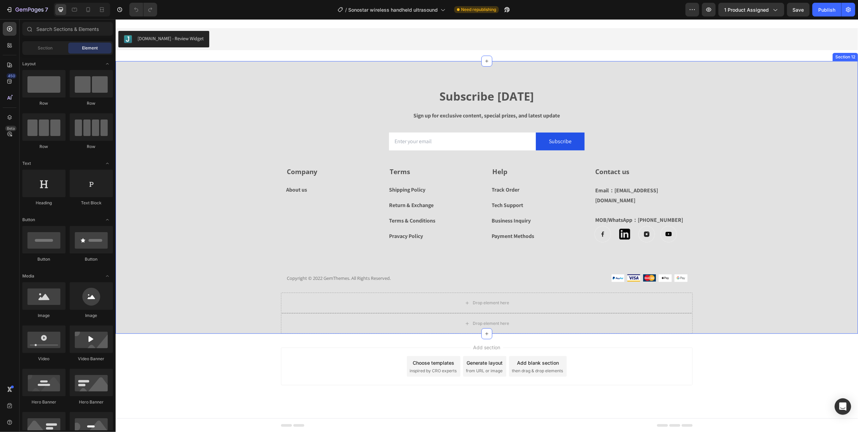
click at [222, 183] on div "Subscribe Today Heading Sign up for exclusive content, special prizes, and late…" at bounding box center [486, 211] width 743 height 245
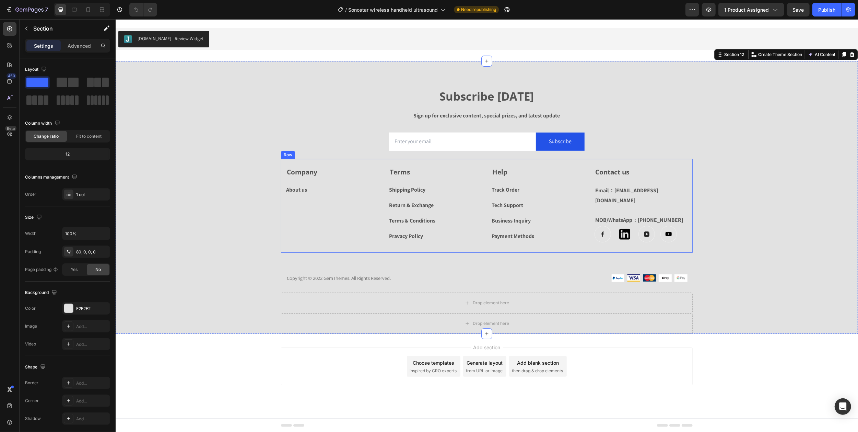
scroll to position [2602, 0]
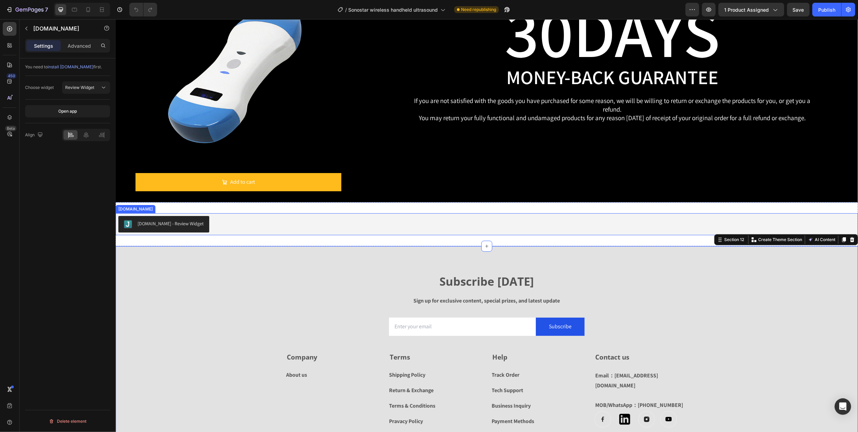
click at [161, 223] on div "[DOMAIN_NAME] - Review Widget" at bounding box center [170, 223] width 66 height 7
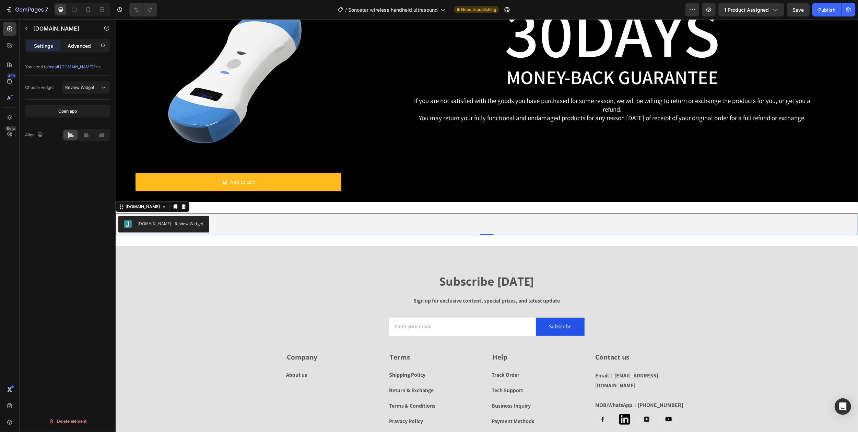
click at [85, 44] on p "Advanced" at bounding box center [79, 45] width 23 height 7
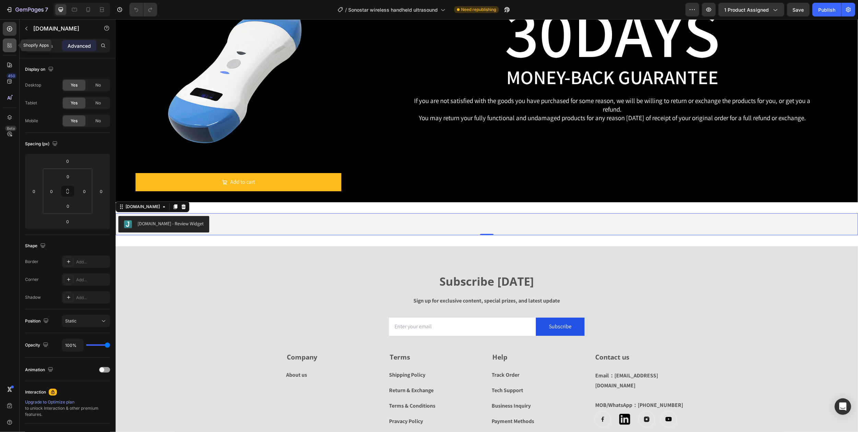
click at [8, 47] on icon at bounding box center [9, 45] width 7 height 7
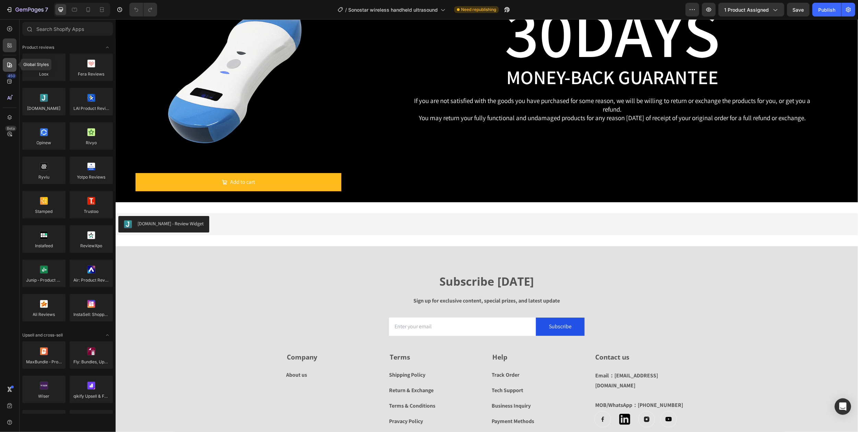
click at [9, 62] on icon at bounding box center [9, 64] width 5 height 5
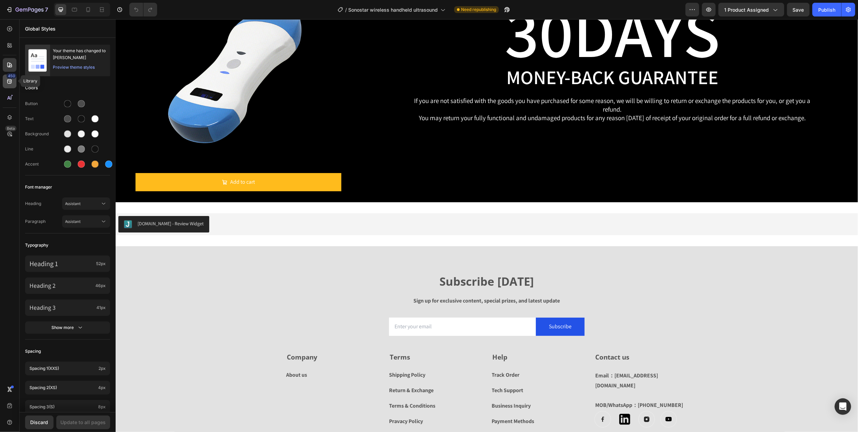
click at [10, 77] on div "450" at bounding box center [12, 75] width 10 height 5
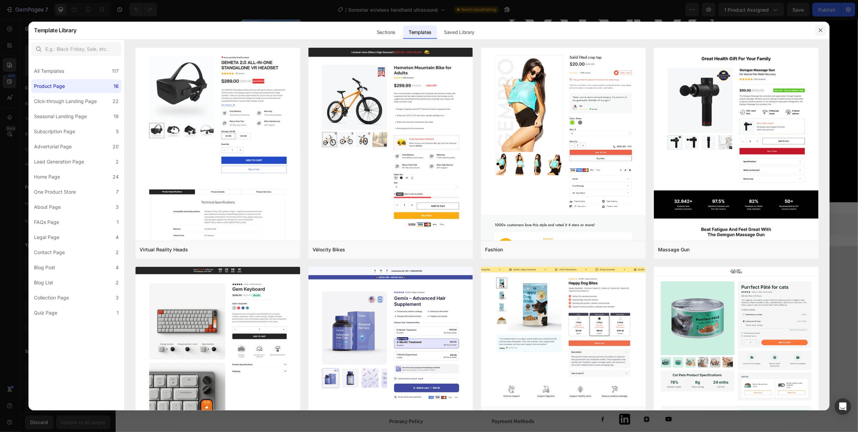
click at [820, 30] on icon "button" at bounding box center [820, 29] width 5 height 5
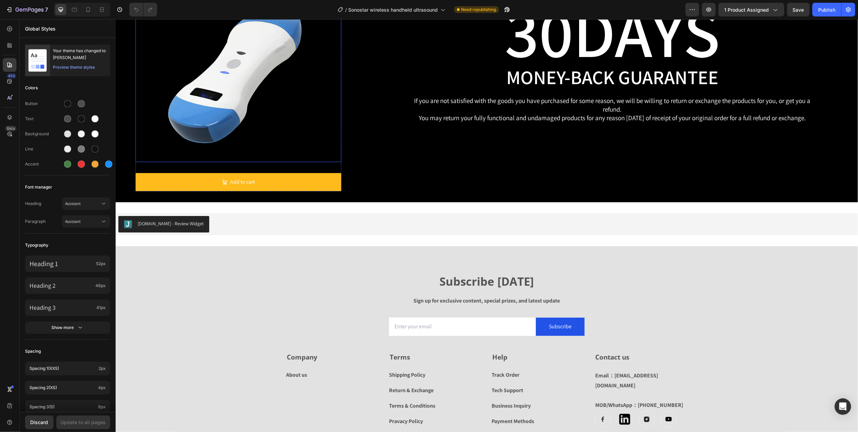
click at [141, 25] on div at bounding box center [238, 77] width 206 height 170
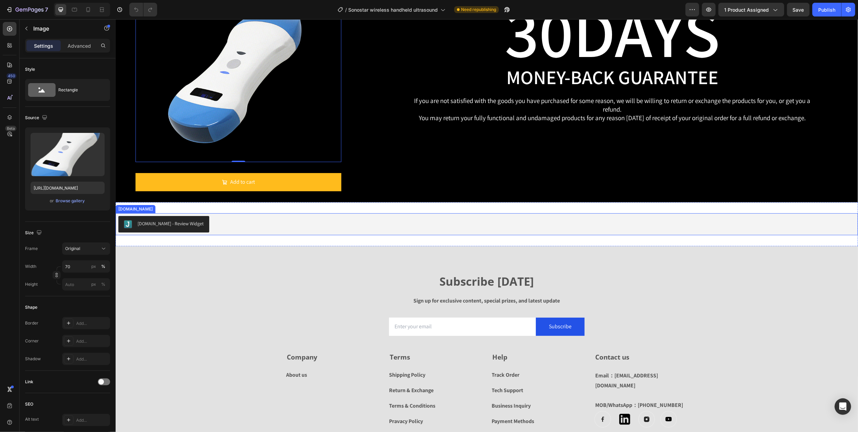
click at [174, 224] on div "[DOMAIN_NAME] - Review Widget" at bounding box center [170, 223] width 66 height 7
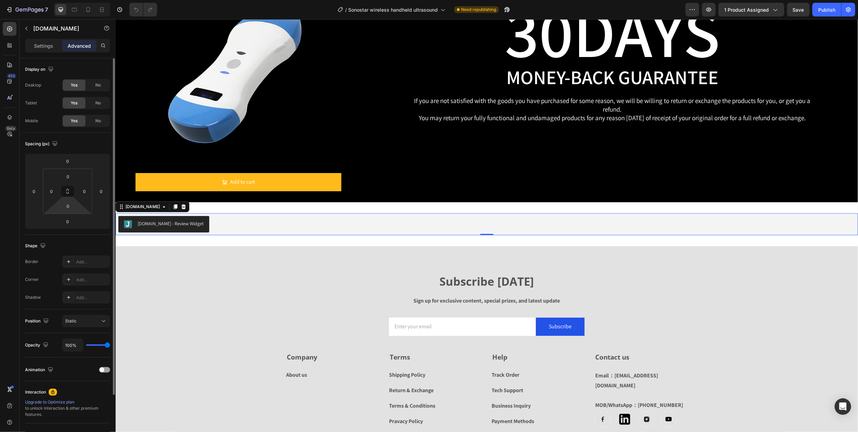
scroll to position [66, 0]
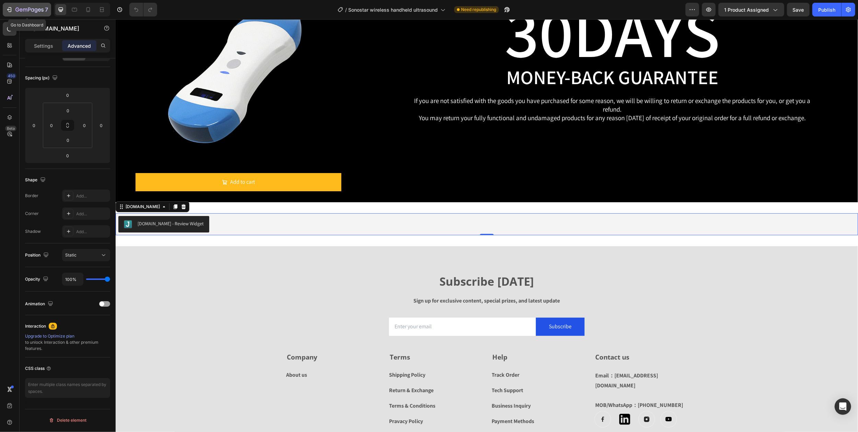
click at [12, 9] on icon "button" at bounding box center [9, 9] width 7 height 7
